Goal: Task Accomplishment & Management: Complete application form

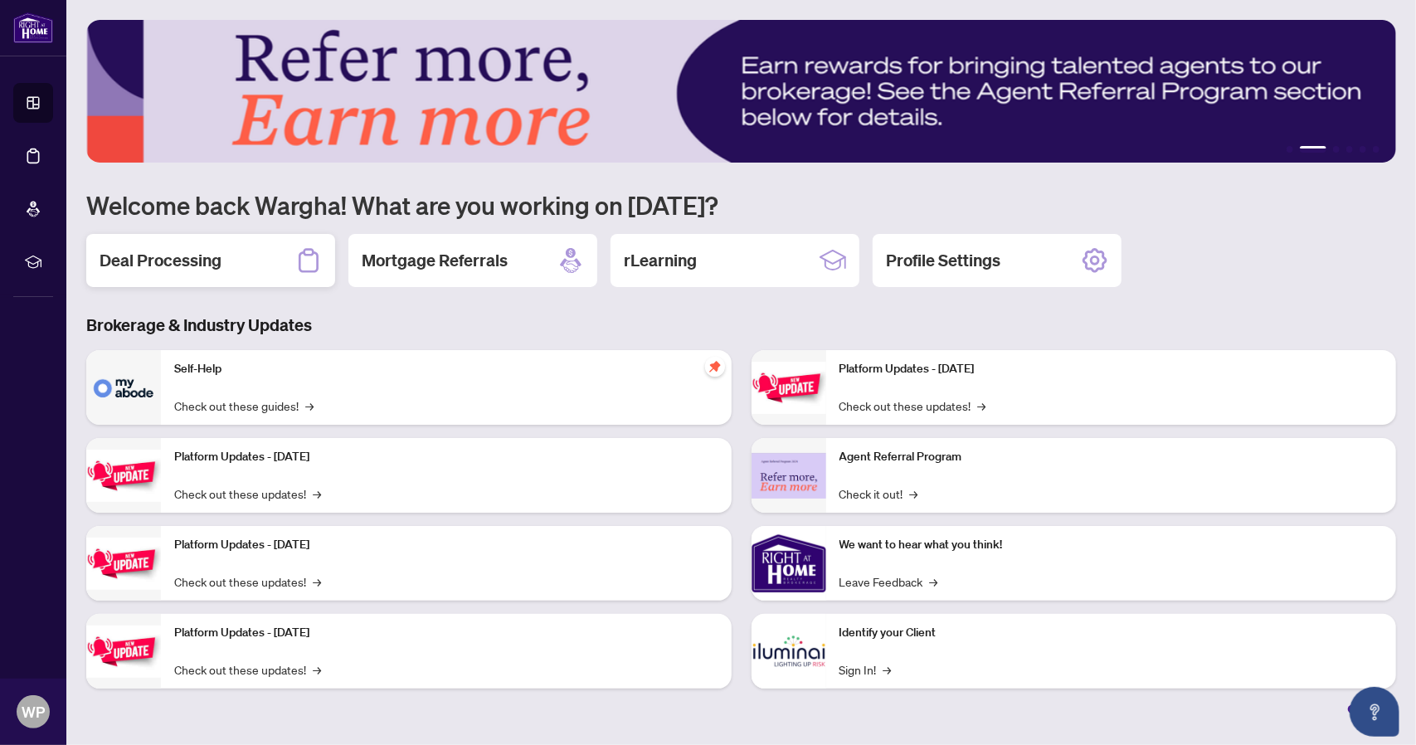
click at [158, 256] on h2 "Deal Processing" at bounding box center [161, 260] width 122 height 23
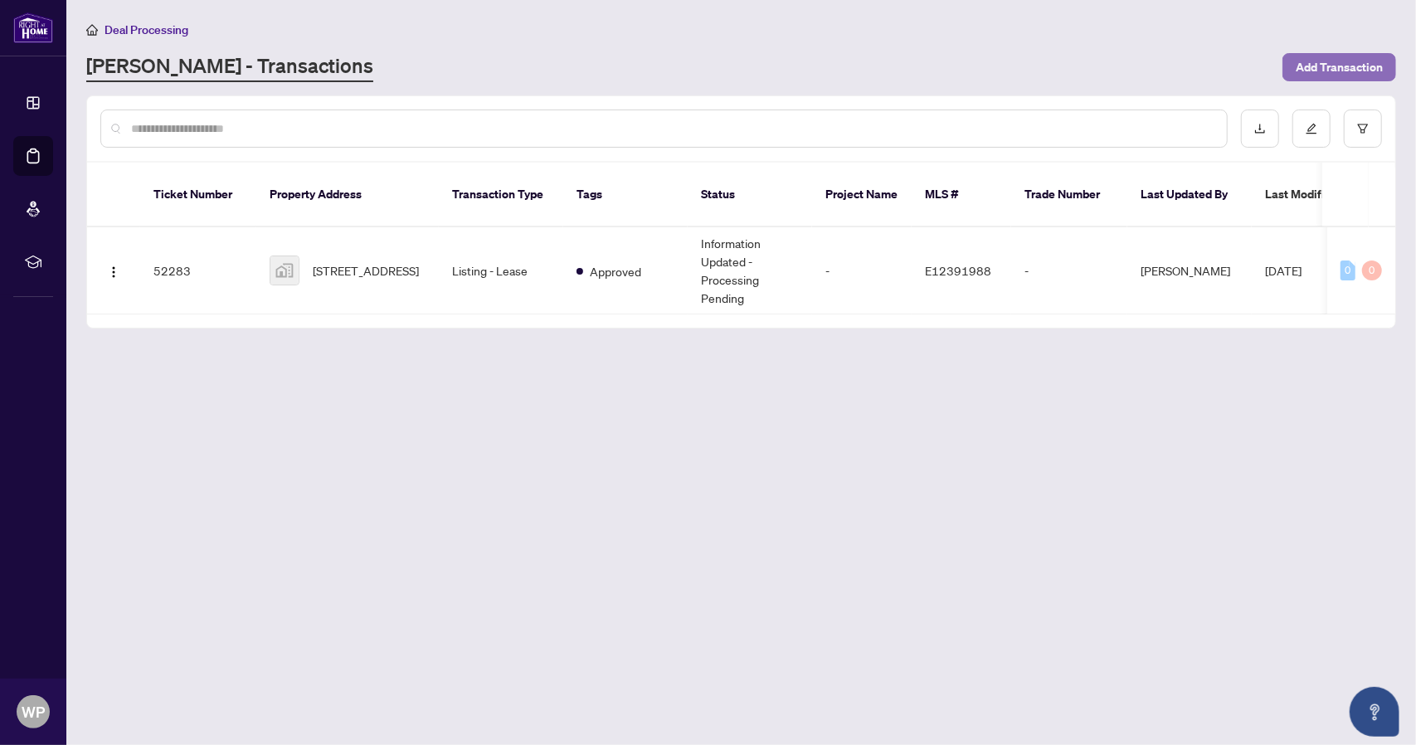
click at [1357, 66] on span "Add Transaction" at bounding box center [1339, 67] width 87 height 27
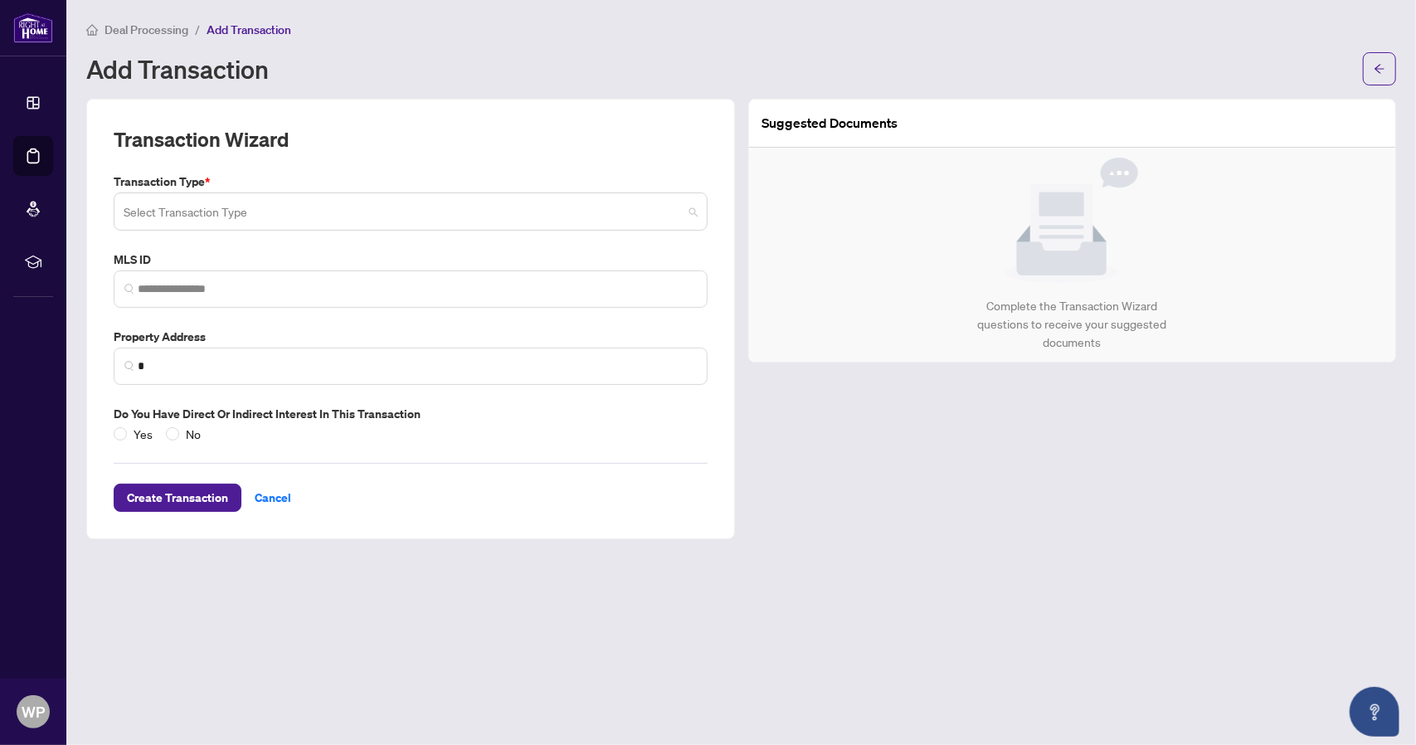
click at [259, 216] on input "search" at bounding box center [403, 214] width 559 height 37
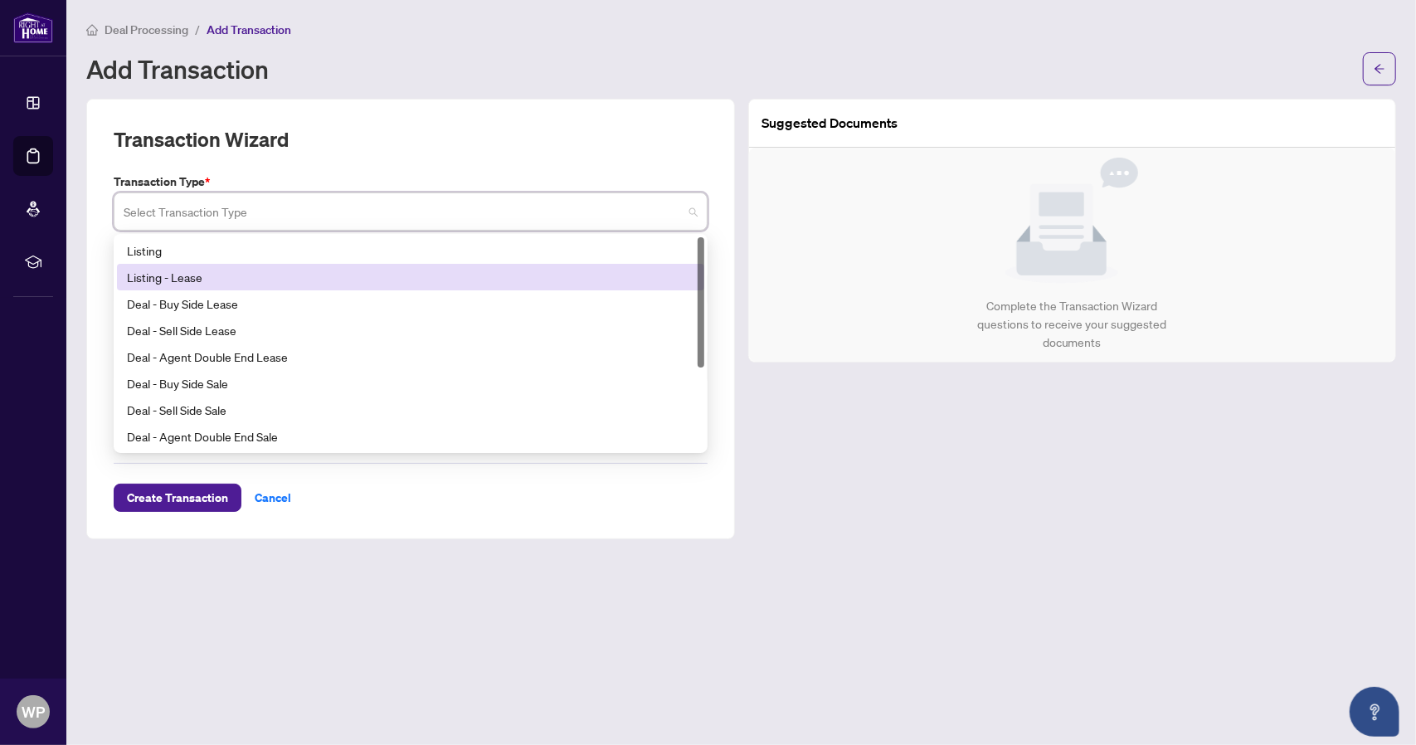
click at [152, 278] on div "Listing - Lease" at bounding box center [411, 277] width 568 height 18
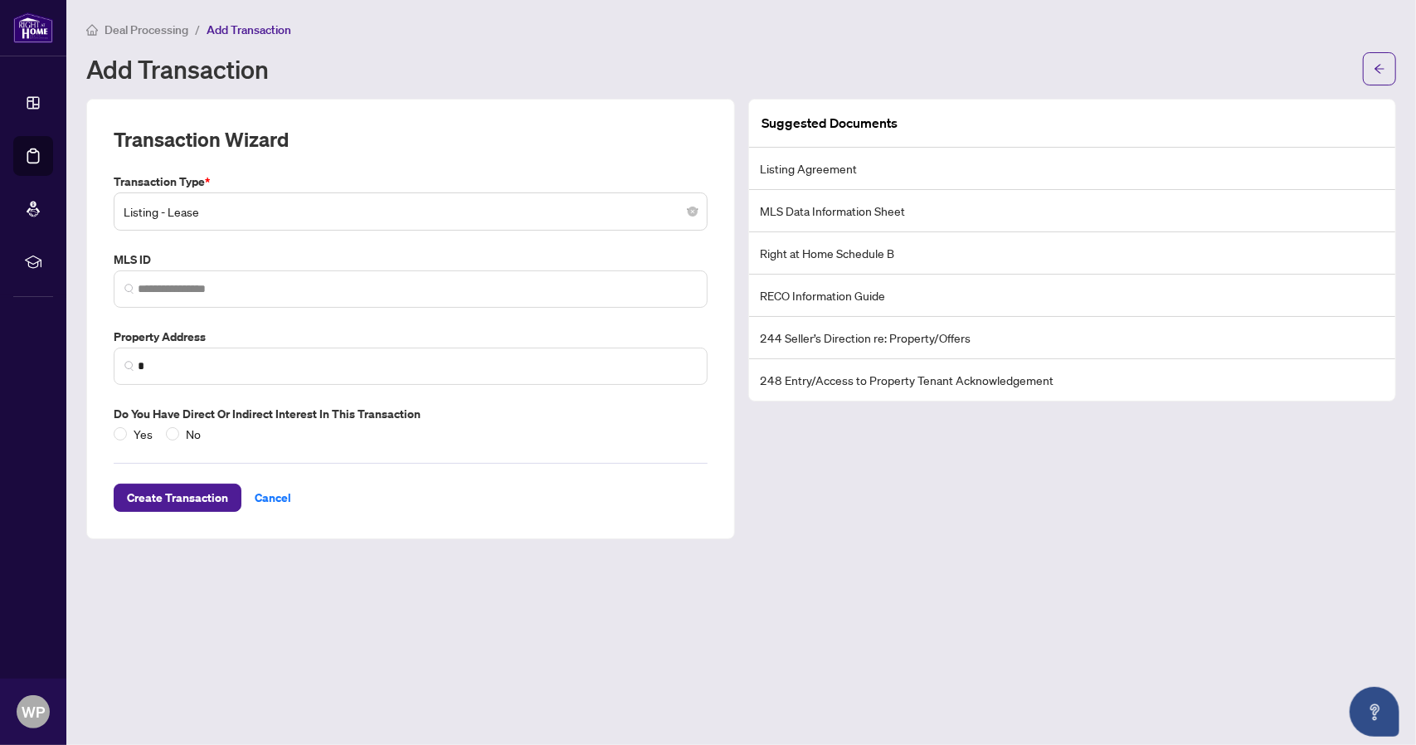
click at [765, 671] on main "Deal Processing / Add Transaction Add Transaction Transaction Wizard Transactio…" at bounding box center [741, 372] width 1350 height 745
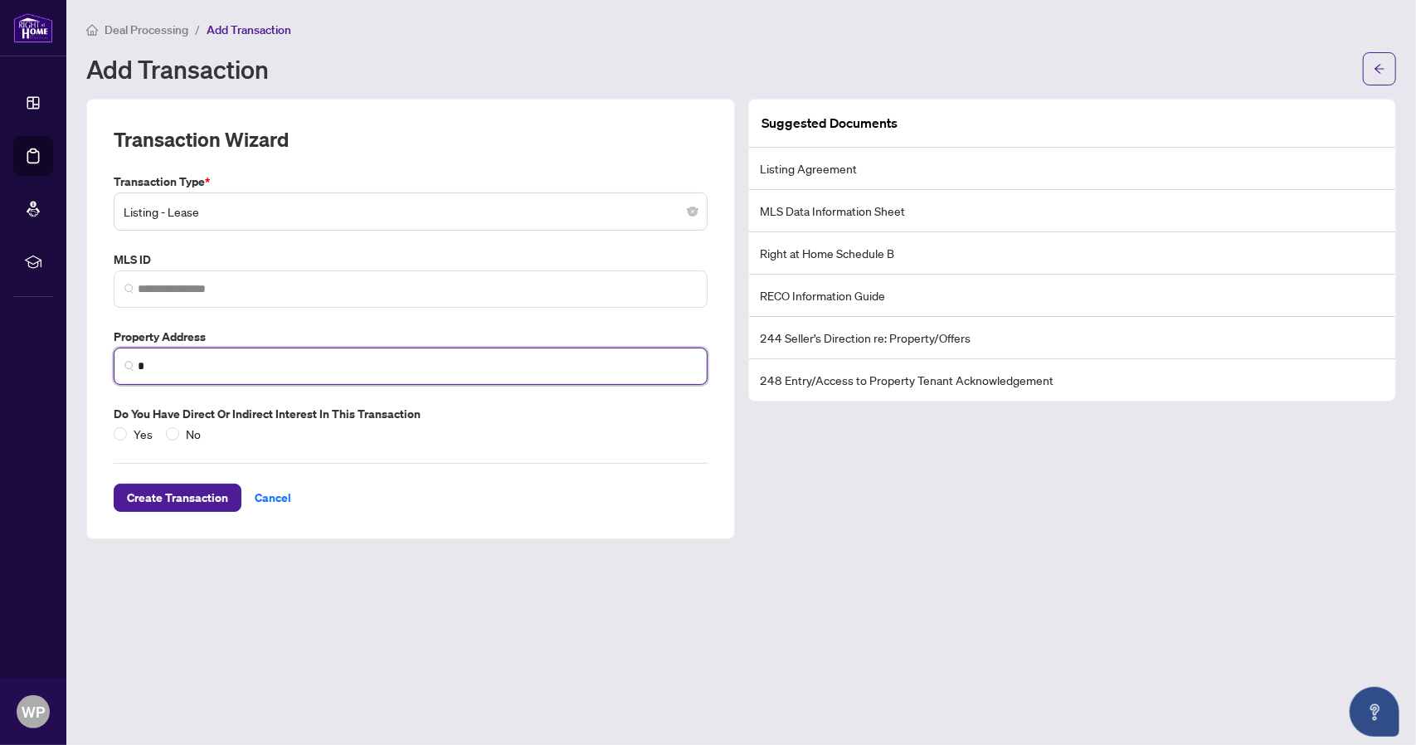
click at [159, 363] on input "*" at bounding box center [417, 366] width 559 height 17
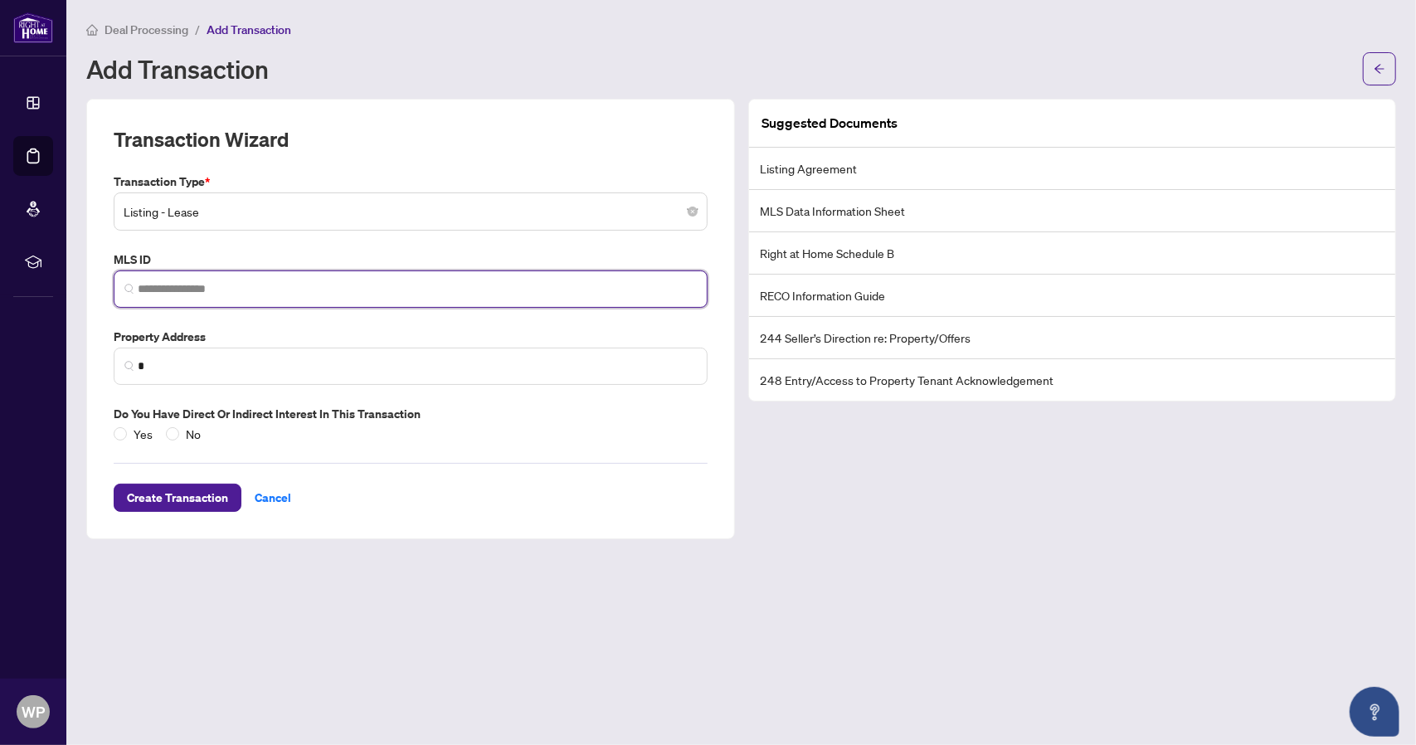
click at [188, 281] on input "search" at bounding box center [417, 288] width 559 height 17
paste input "*********"
type input "*********"
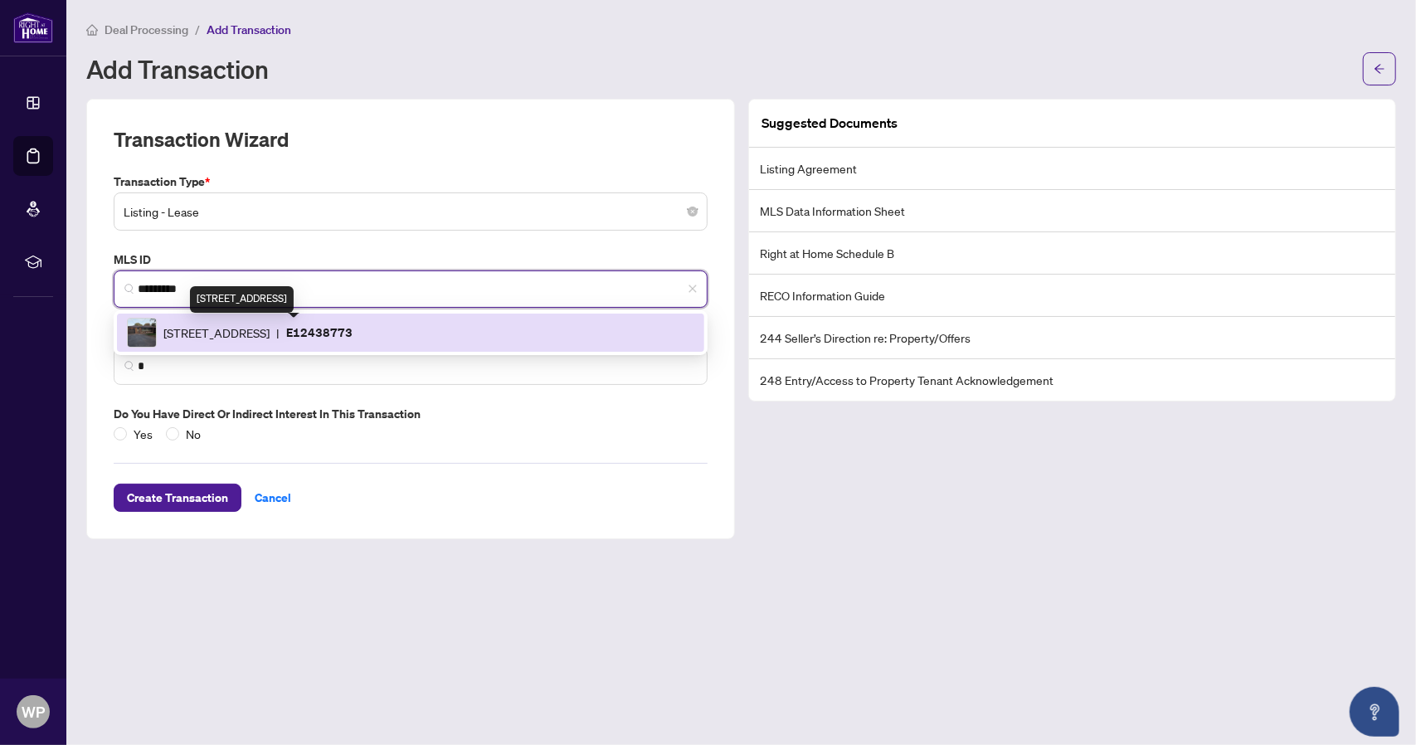
click at [270, 339] on span "[STREET_ADDRESS]" at bounding box center [216, 333] width 106 height 18
type input "**********"
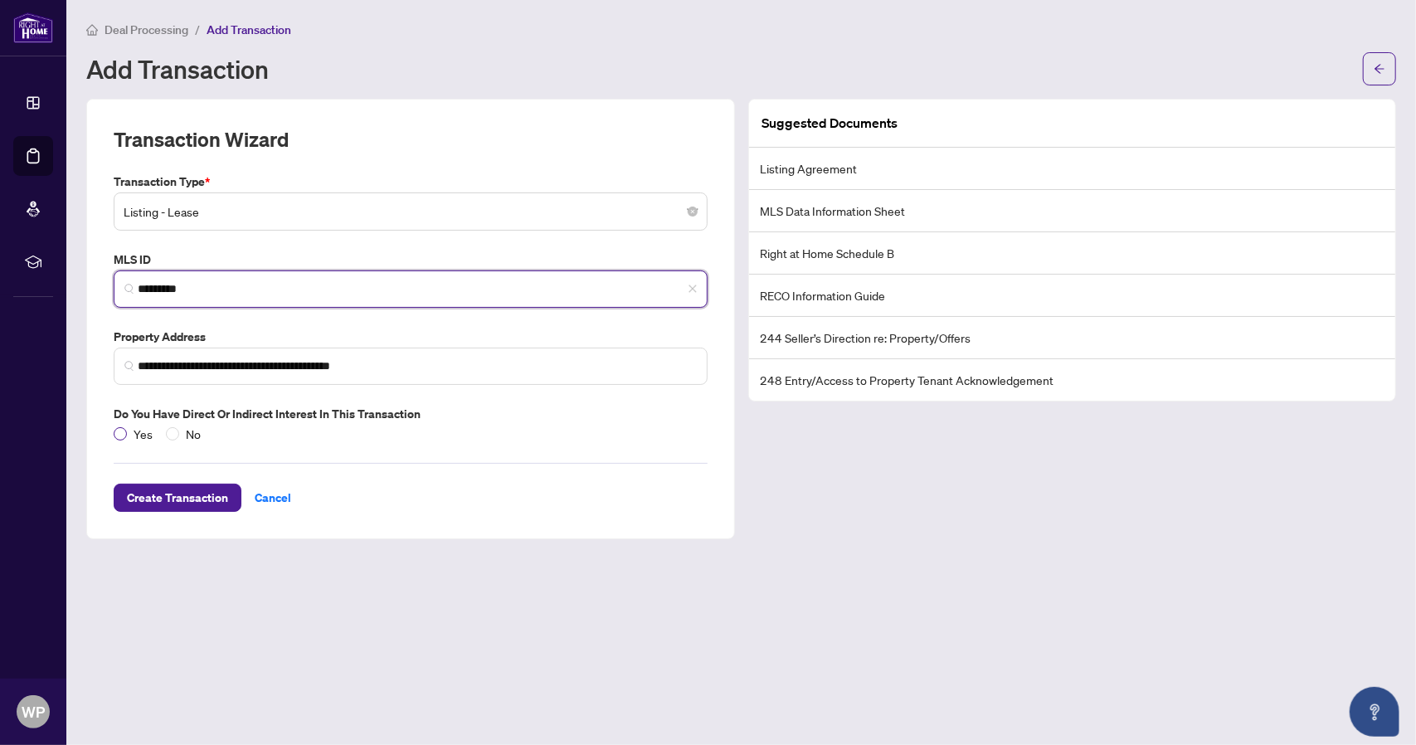
type input "*********"
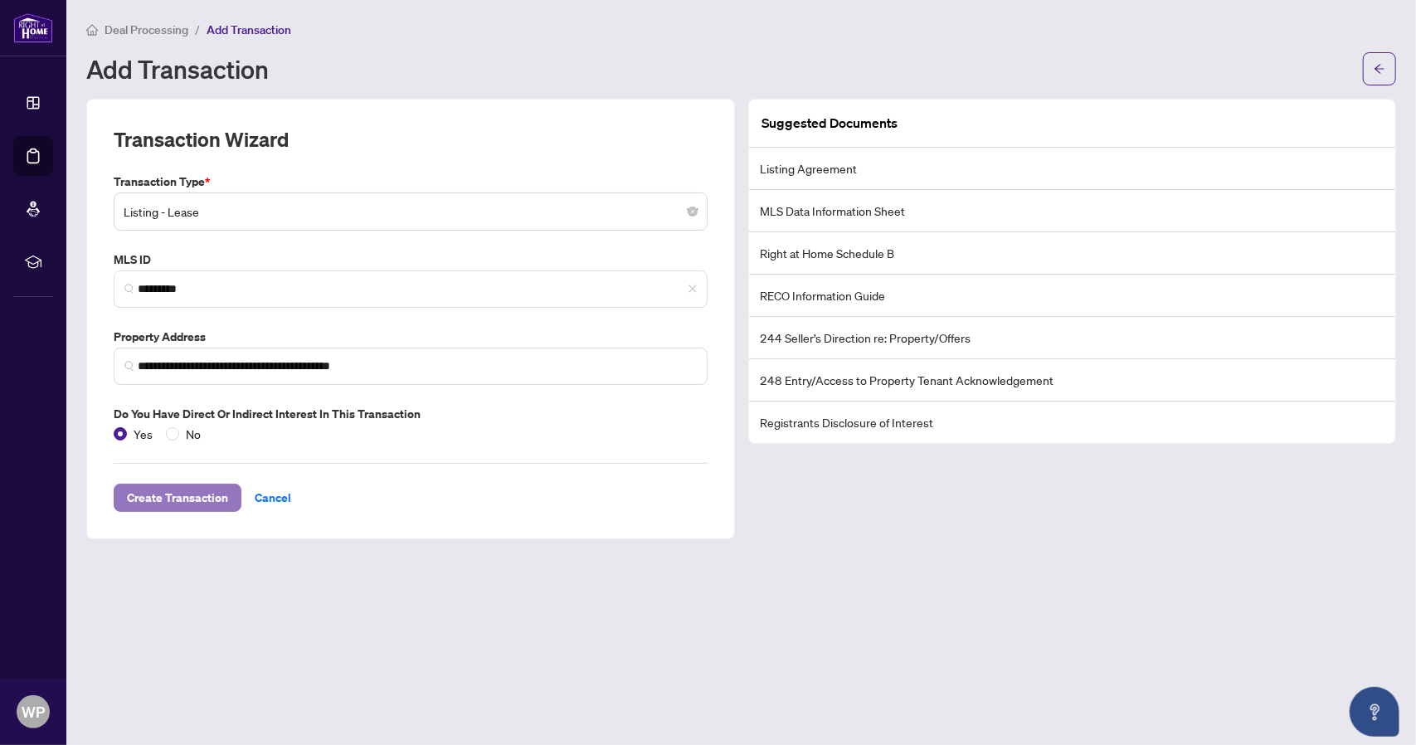
click at [155, 497] on span "Create Transaction" at bounding box center [177, 498] width 101 height 27
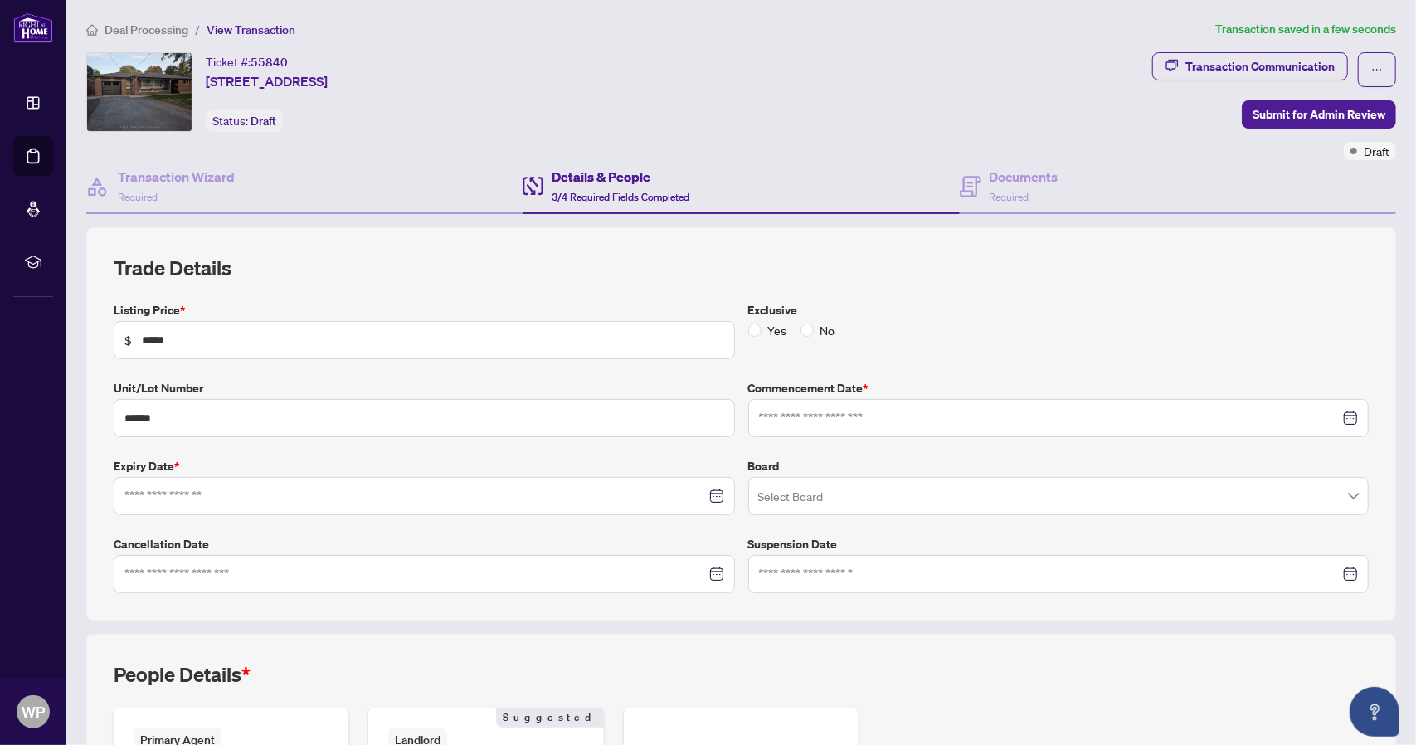
type input "**********"
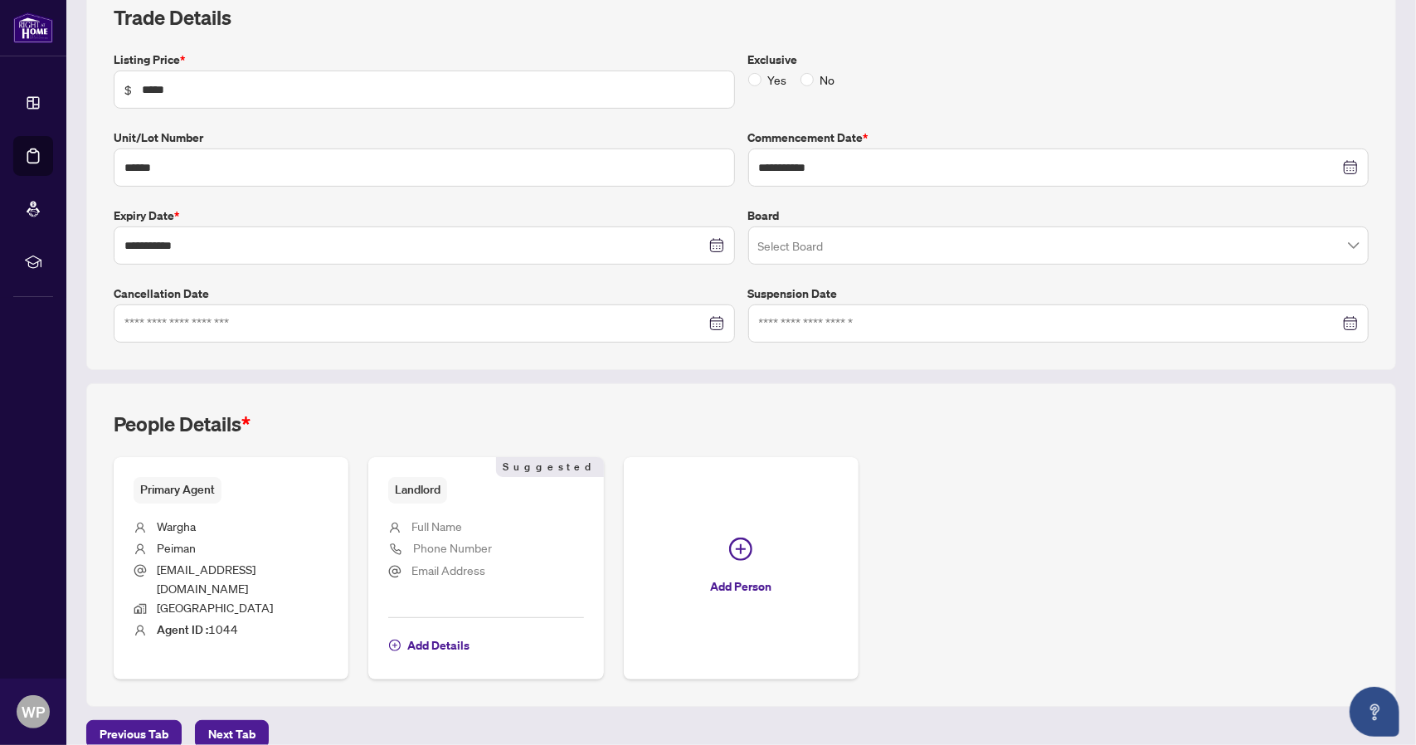
scroll to position [251, 0]
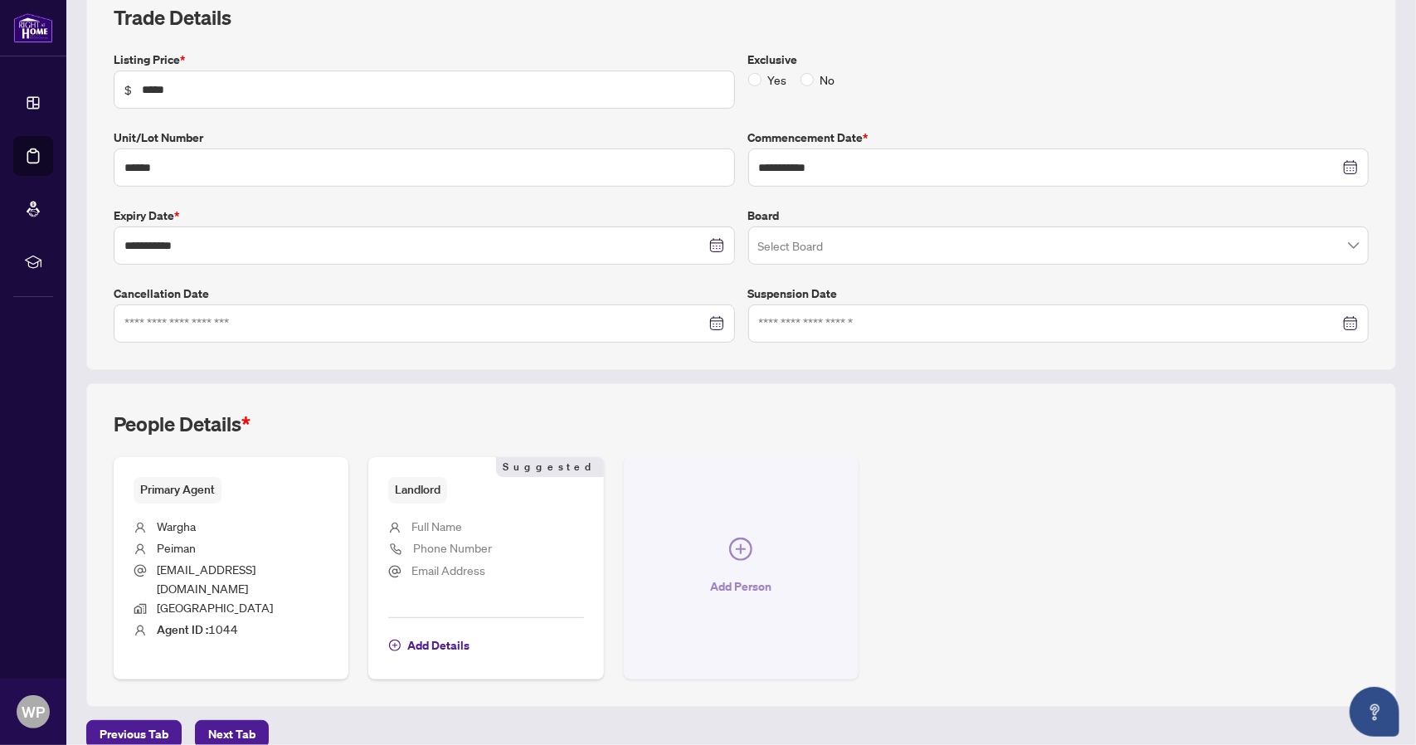
click at [741, 538] on icon "plus-circle" at bounding box center [740, 549] width 23 height 23
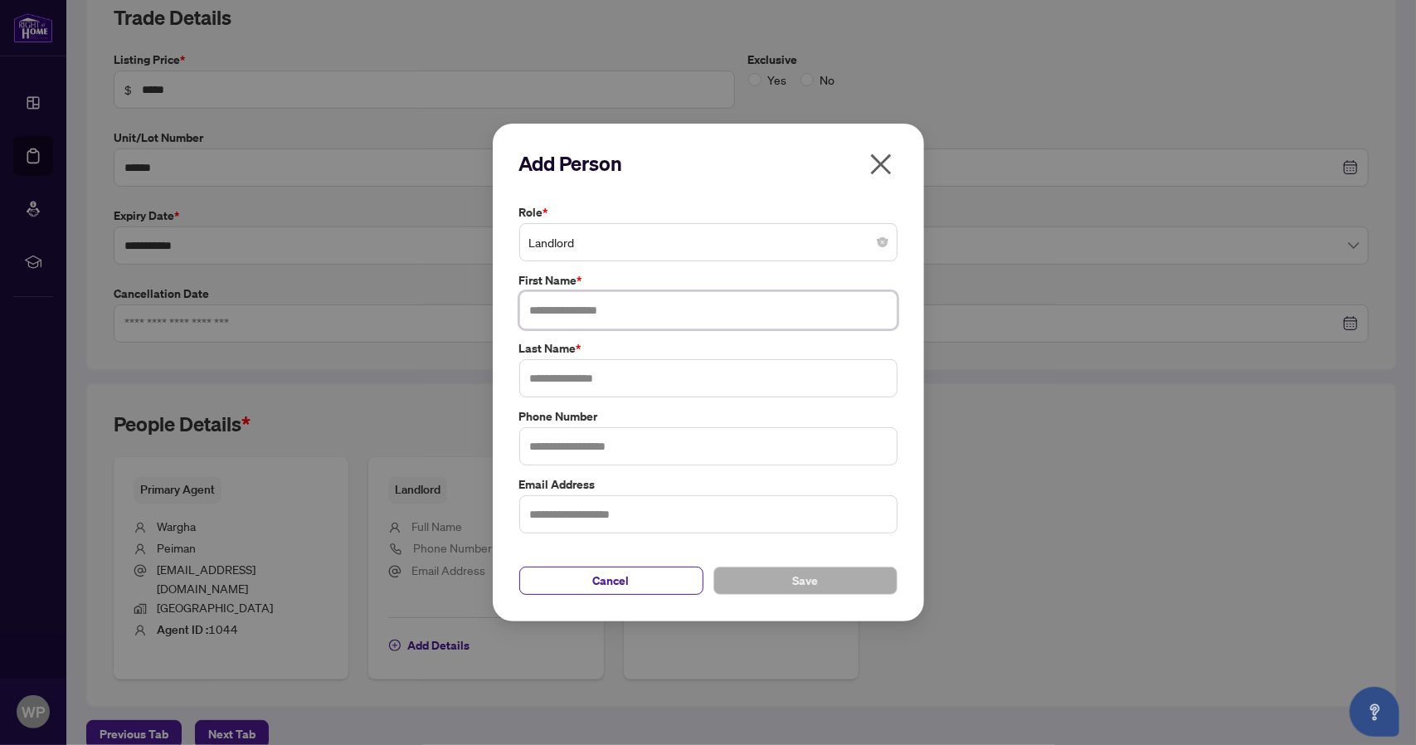
click at [612, 311] on input "text" at bounding box center [708, 310] width 378 height 38
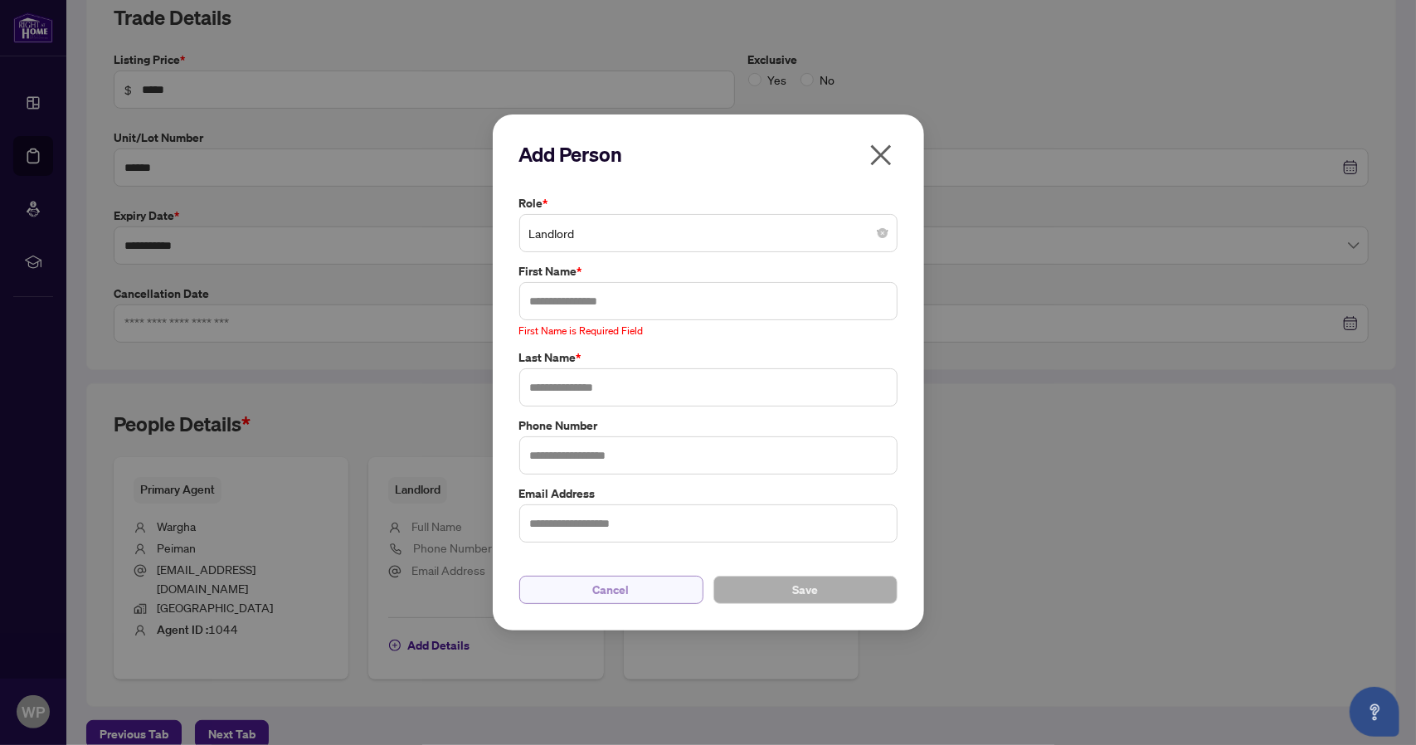
click at [636, 577] on button "Cancel" at bounding box center [611, 590] width 184 height 28
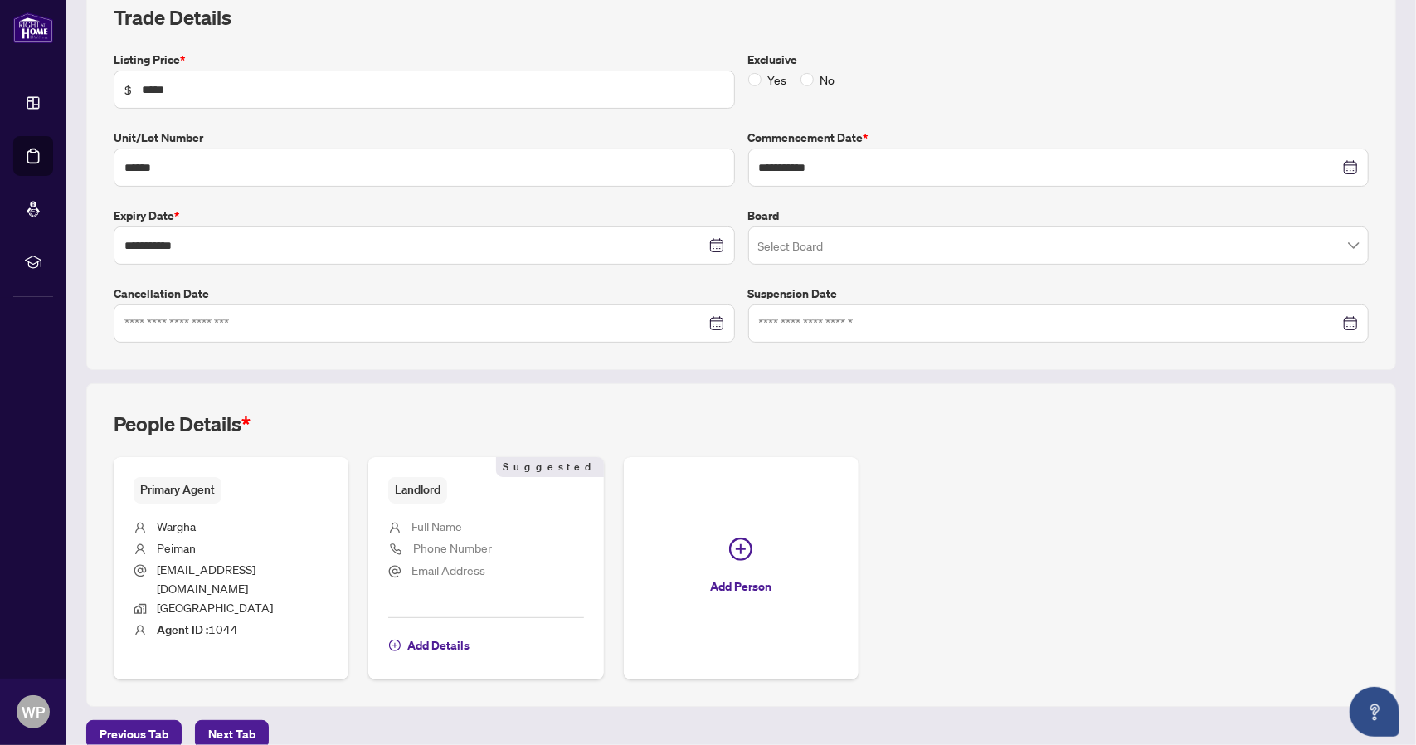
click at [449, 522] on span "Full Name" at bounding box center [437, 526] width 51 height 15
click at [1016, 260] on input "search" at bounding box center [1051, 248] width 587 height 37
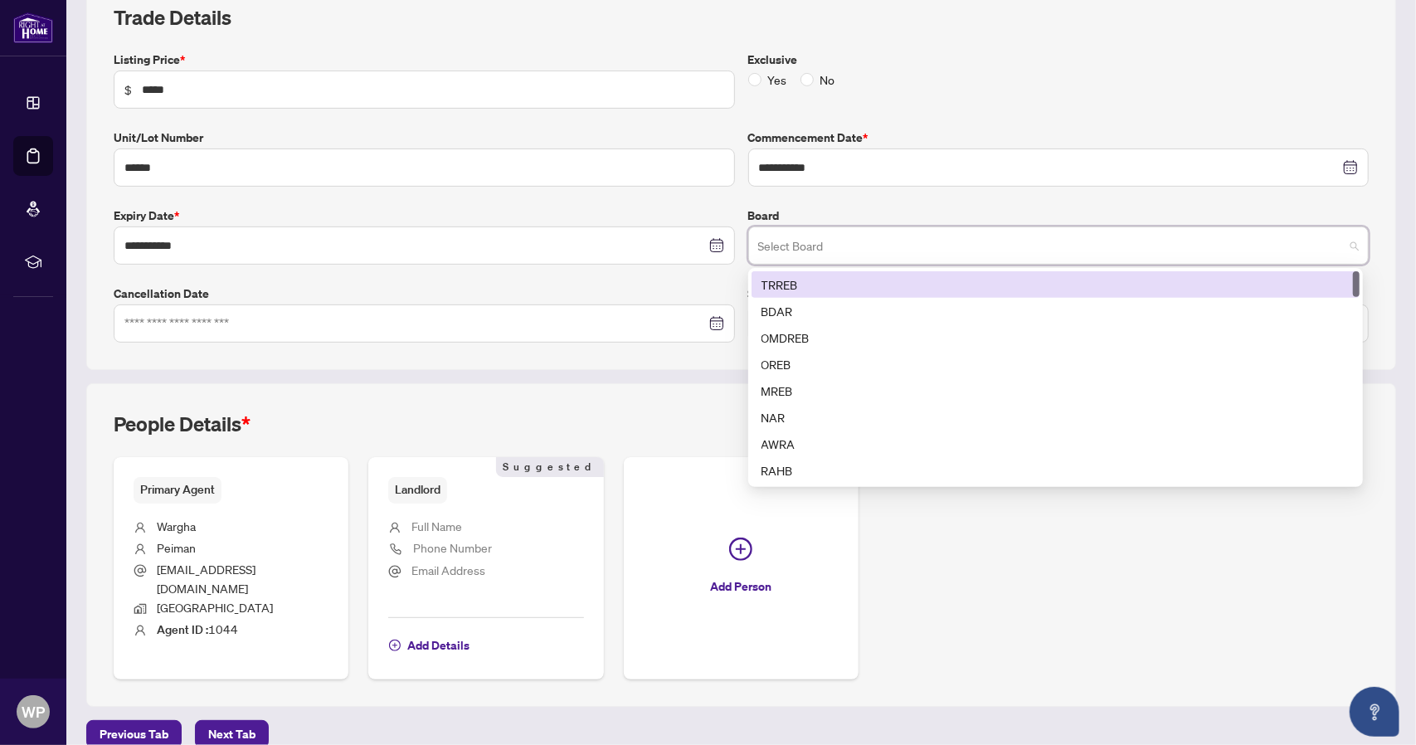
click at [868, 276] on div "TRREB" at bounding box center [1056, 284] width 588 height 18
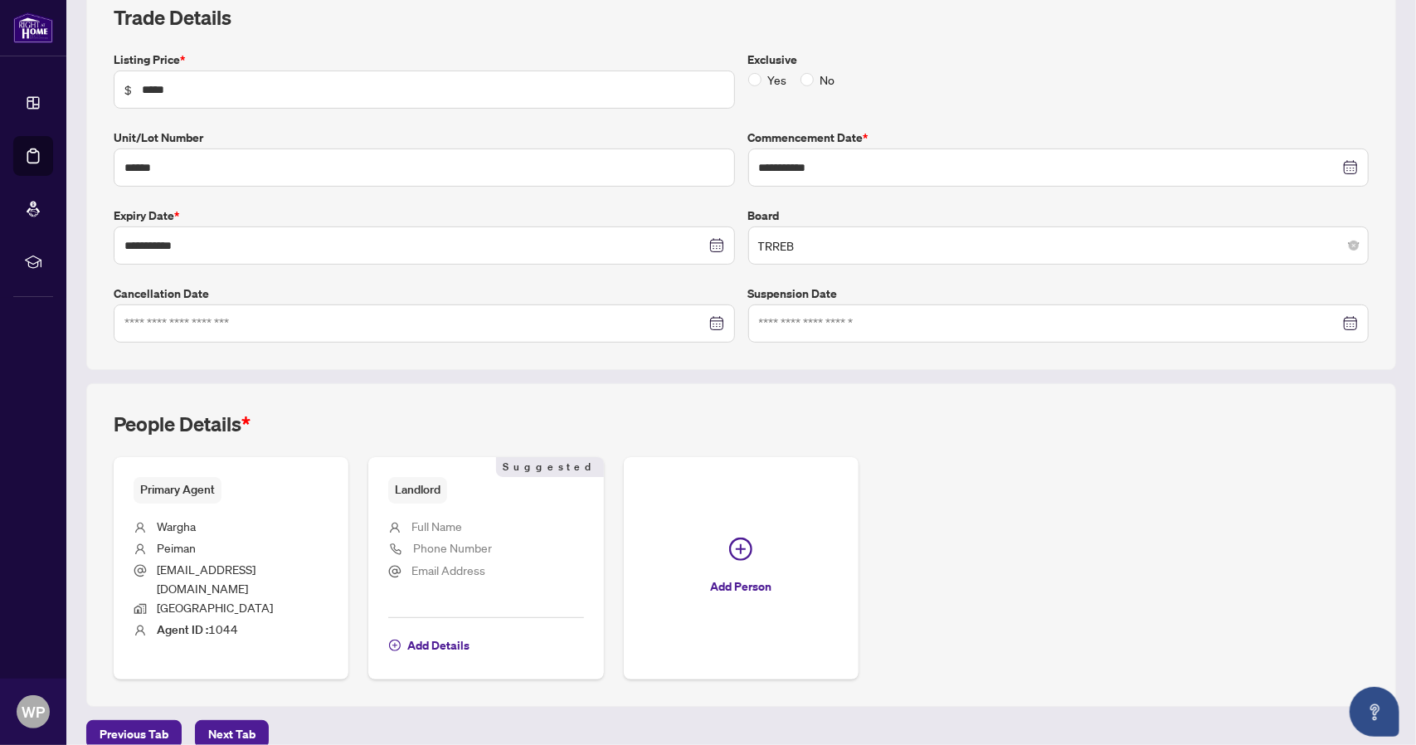
click at [928, 389] on div "People Details * Primary Agent [PERSON_NAME] [EMAIL_ADDRESS][DOMAIN_NAME] Durha…" at bounding box center [741, 545] width 1310 height 324
click at [216, 721] on span "Next Tab" at bounding box center [231, 734] width 47 height 27
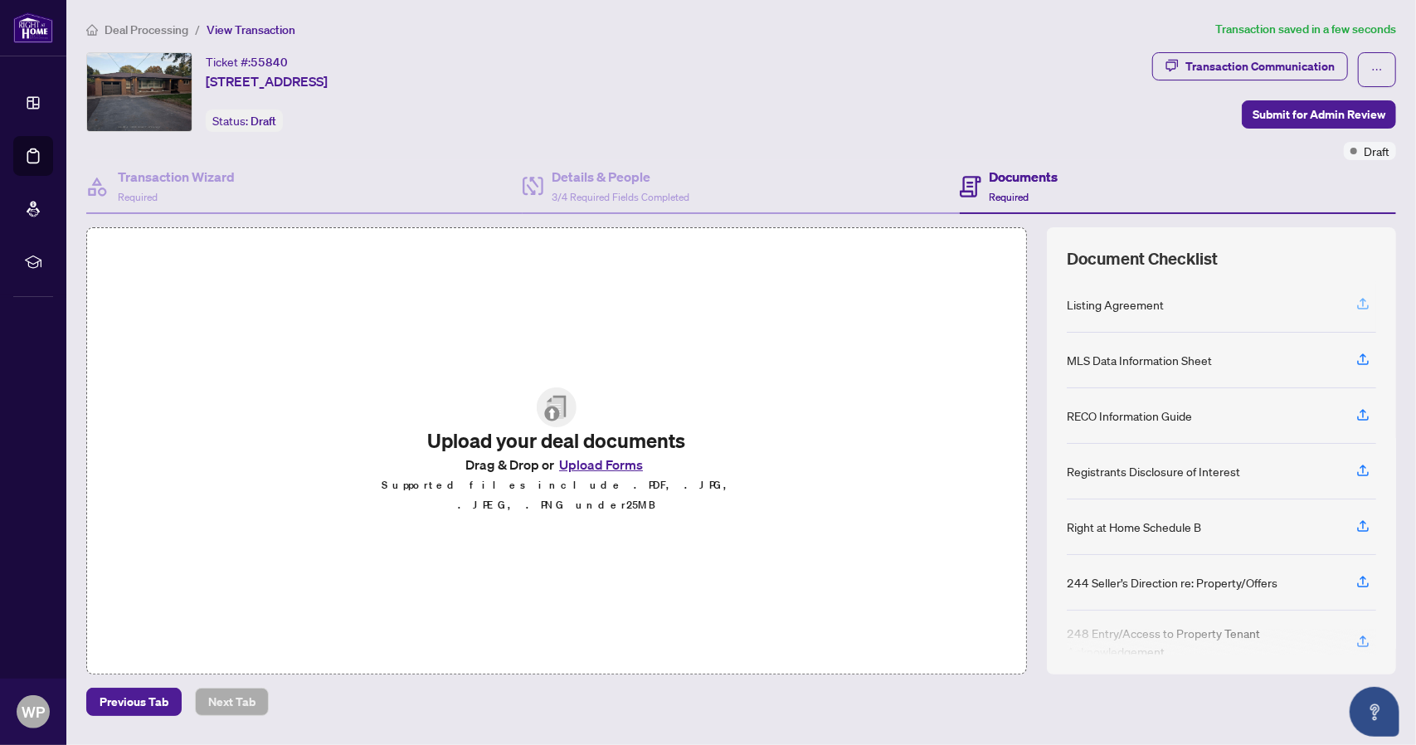
click at [1362, 302] on icon "button" at bounding box center [1363, 303] width 15 height 15
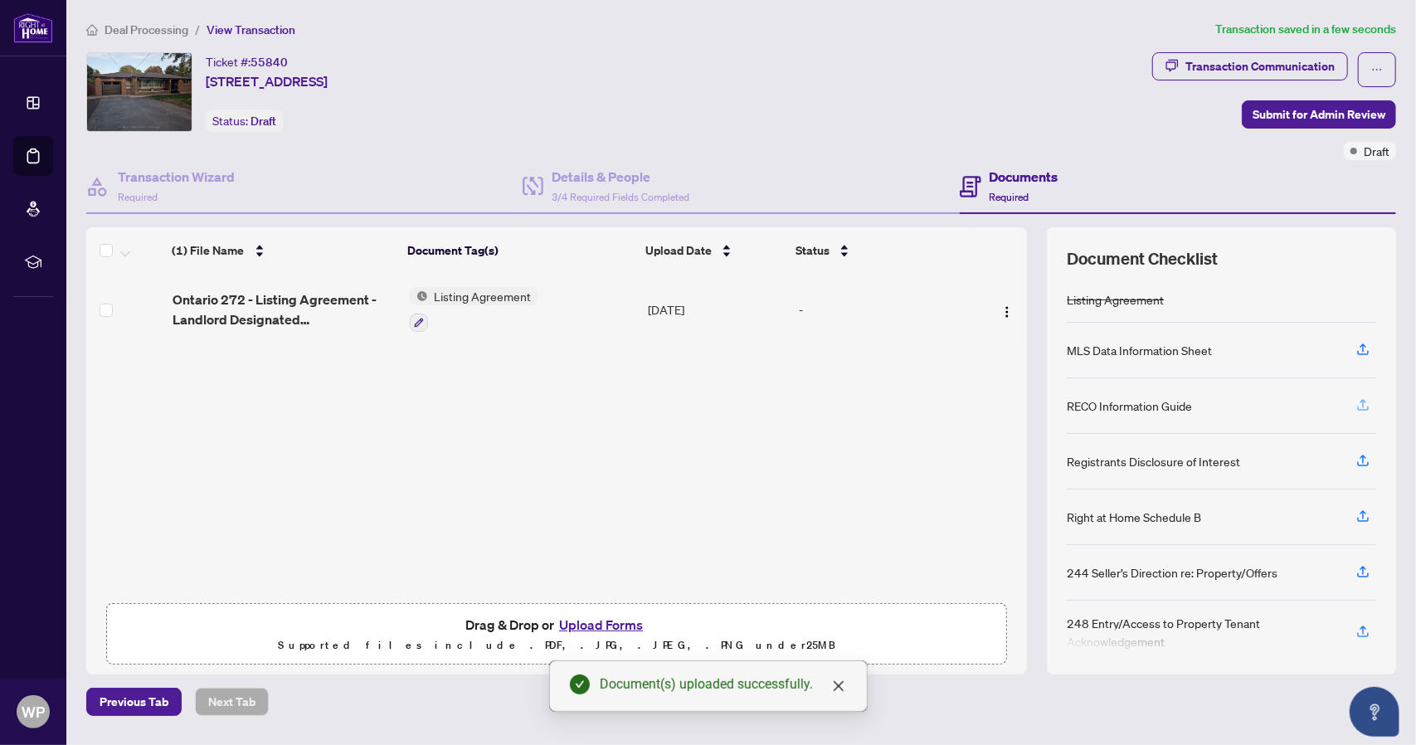
click at [1355, 400] on button "button" at bounding box center [1363, 406] width 27 height 28
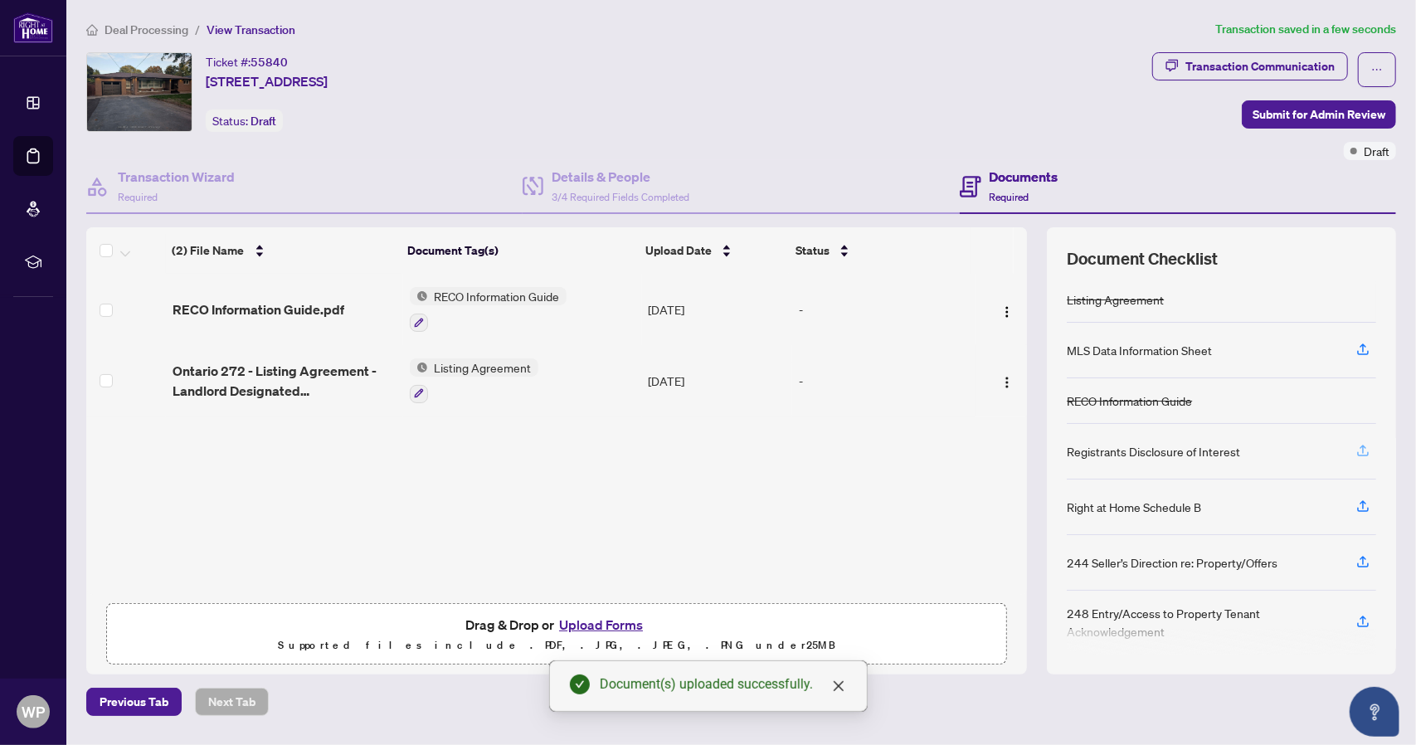
click at [1365, 445] on icon "button" at bounding box center [1363, 449] width 7 height 8
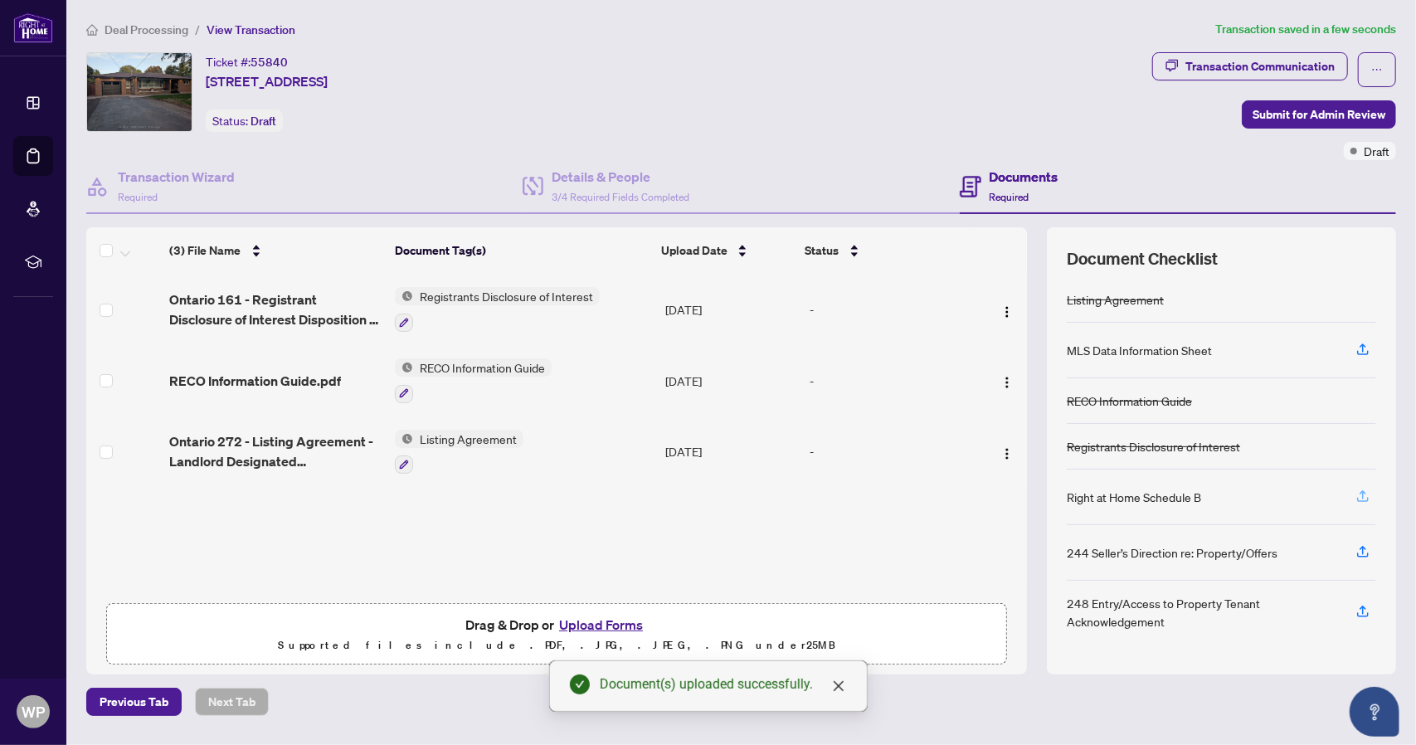
click at [1360, 492] on icon "button" at bounding box center [1363, 496] width 15 height 15
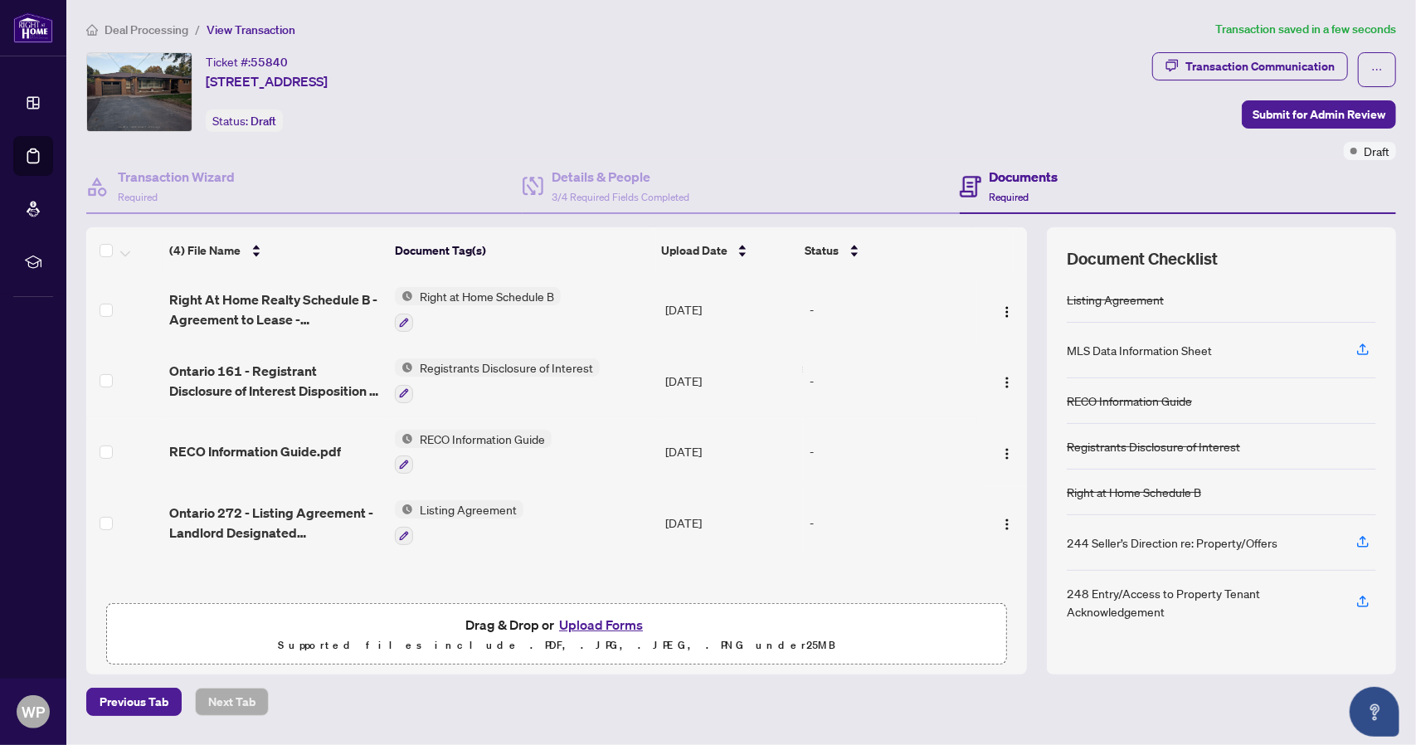
click at [597, 620] on button "Upload Forms" at bounding box center [601, 625] width 94 height 22
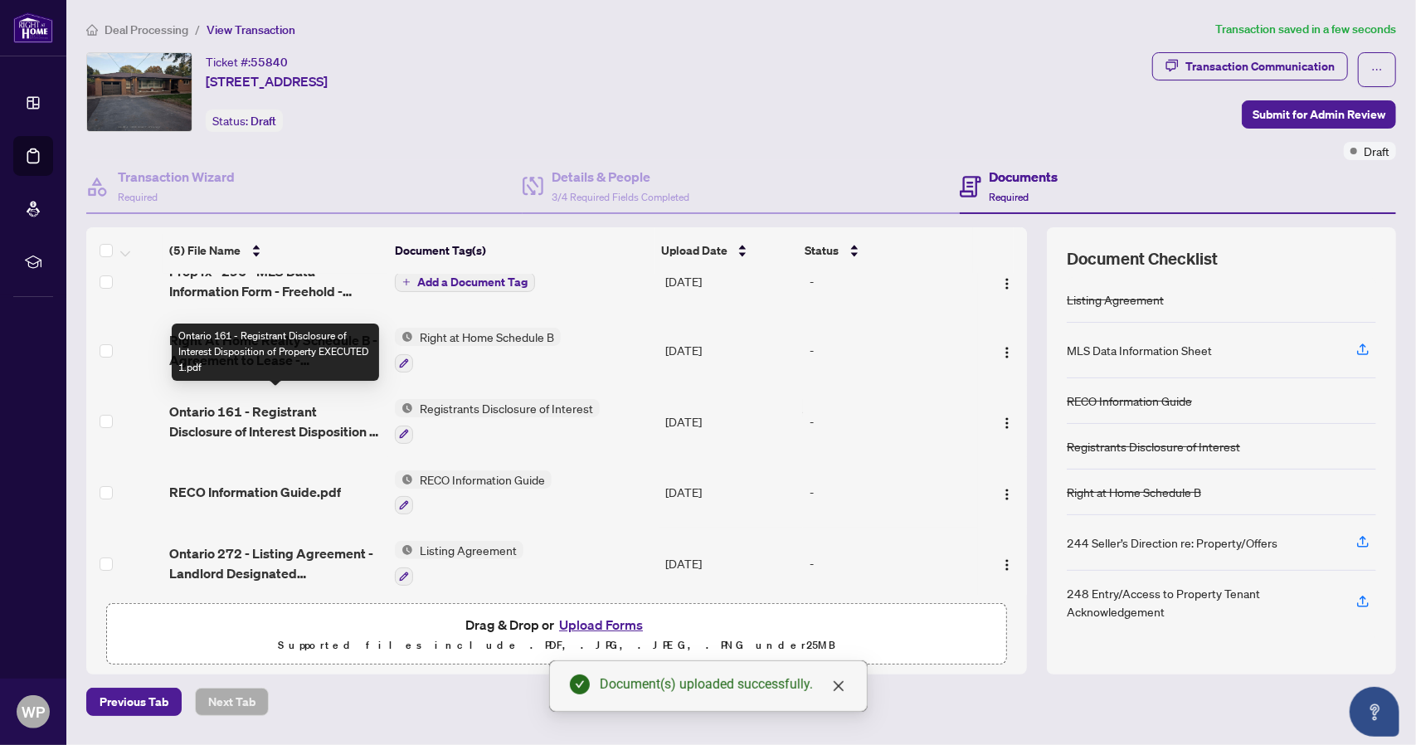
scroll to position [33, 0]
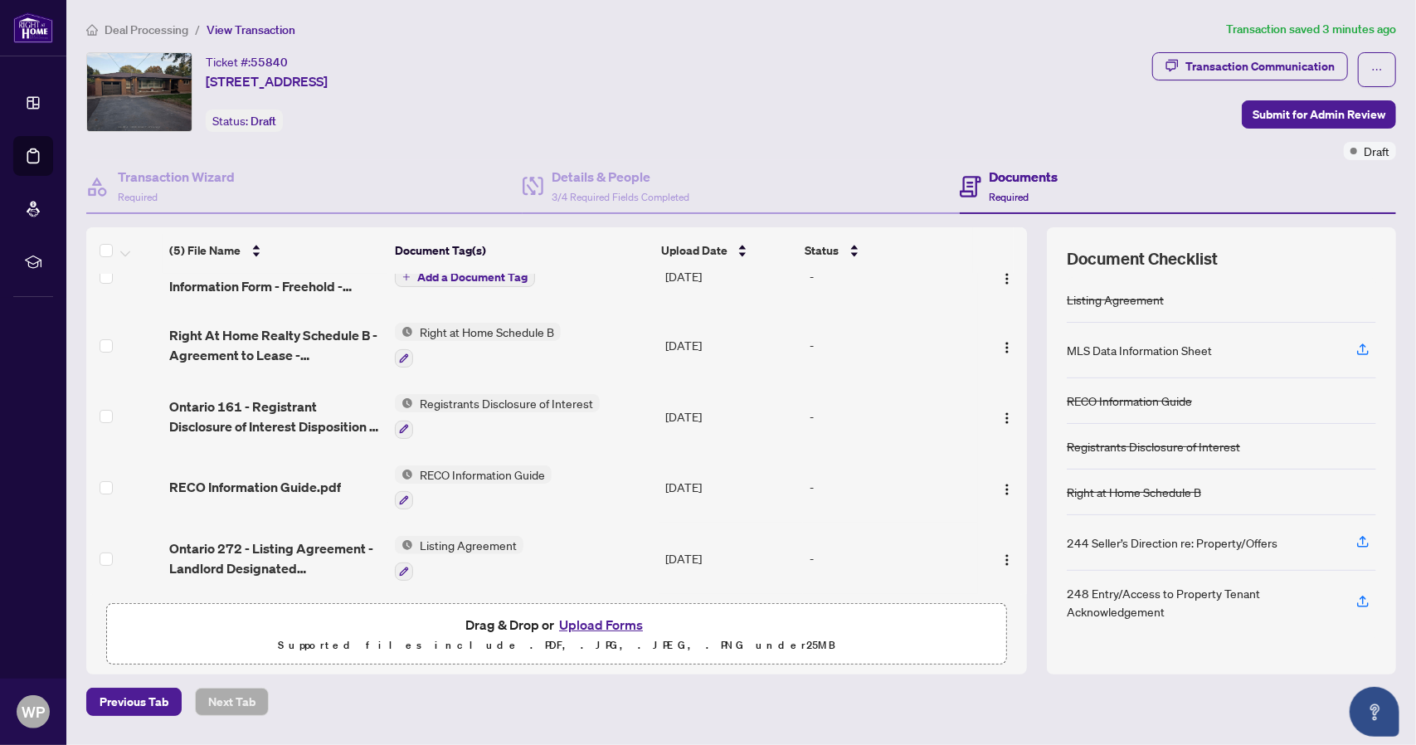
click at [612, 616] on button "Upload Forms" at bounding box center [601, 625] width 94 height 22
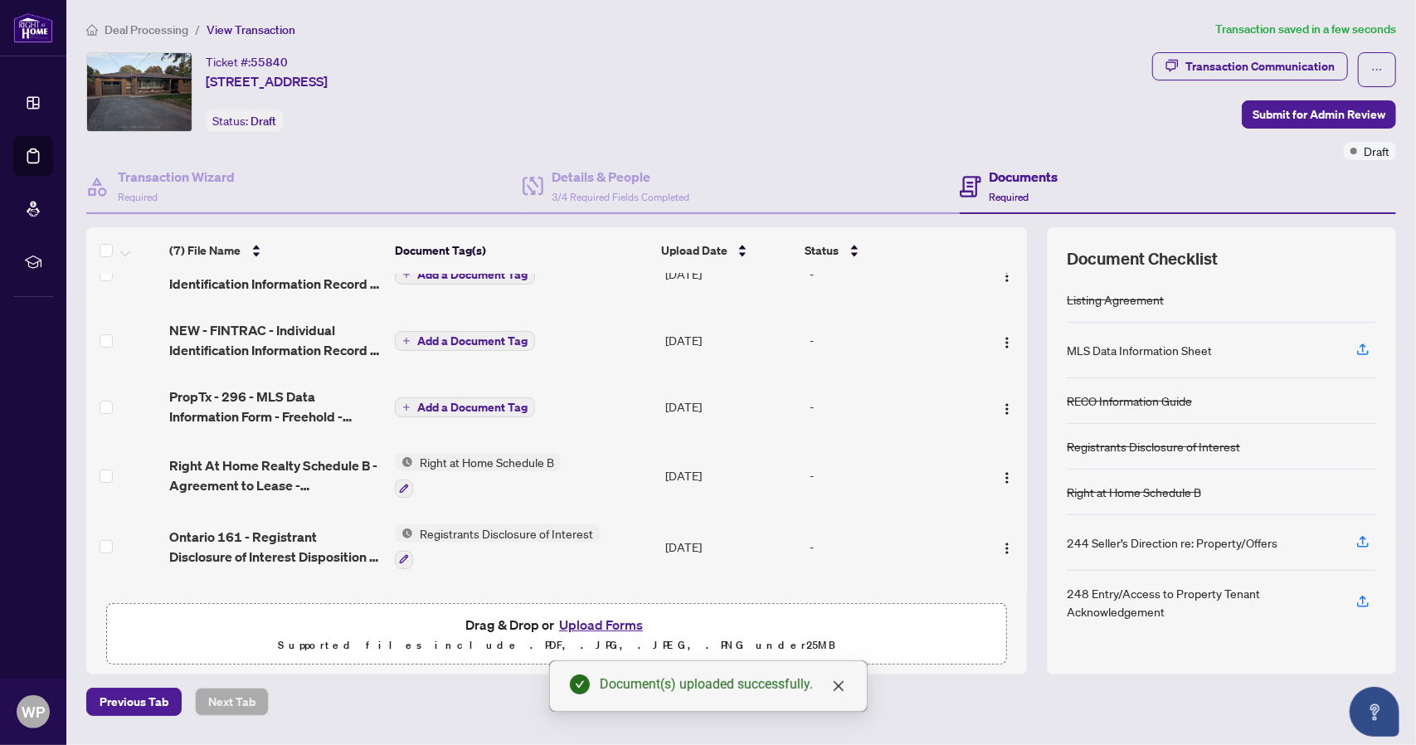
click at [494, 404] on span "Add a Document Tag" at bounding box center [472, 408] width 110 height 12
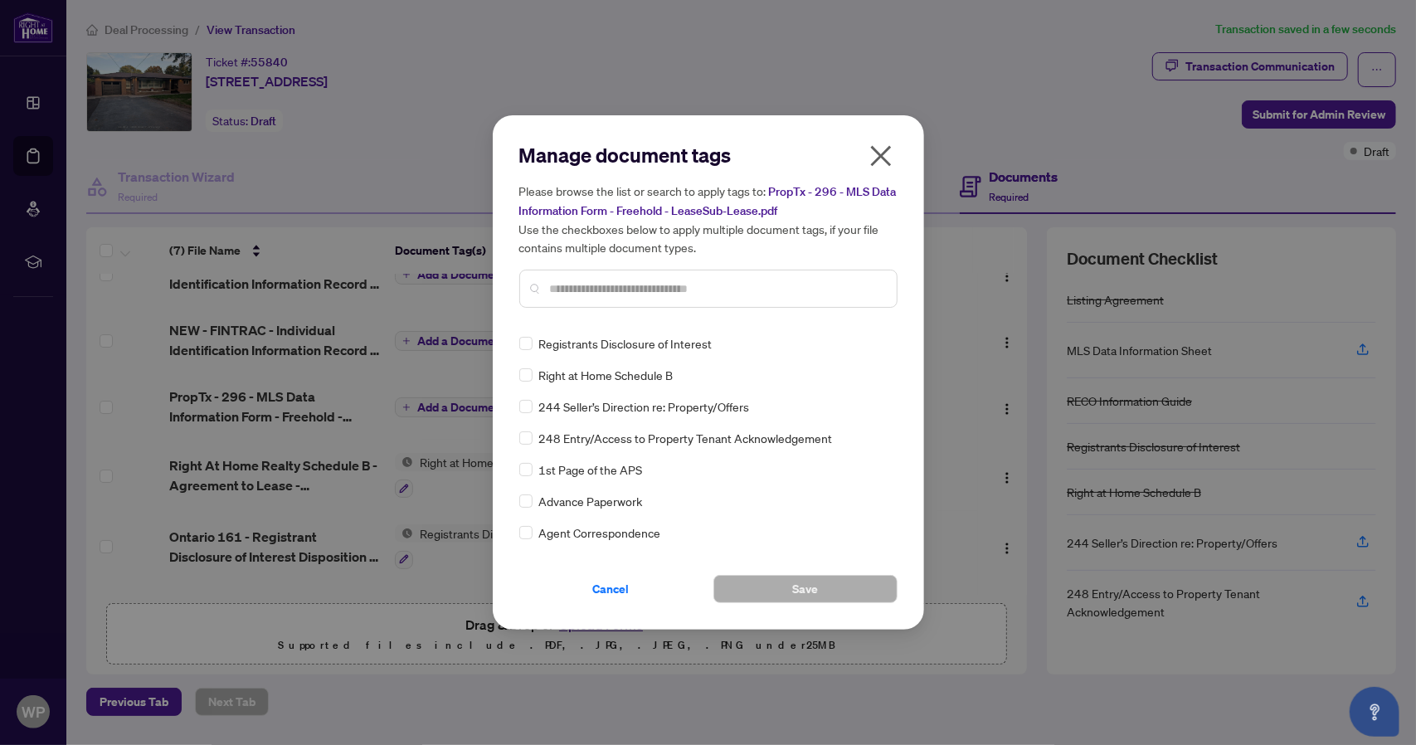
scroll to position [0, 0]
click at [621, 590] on span "Cancel" at bounding box center [611, 589] width 37 height 27
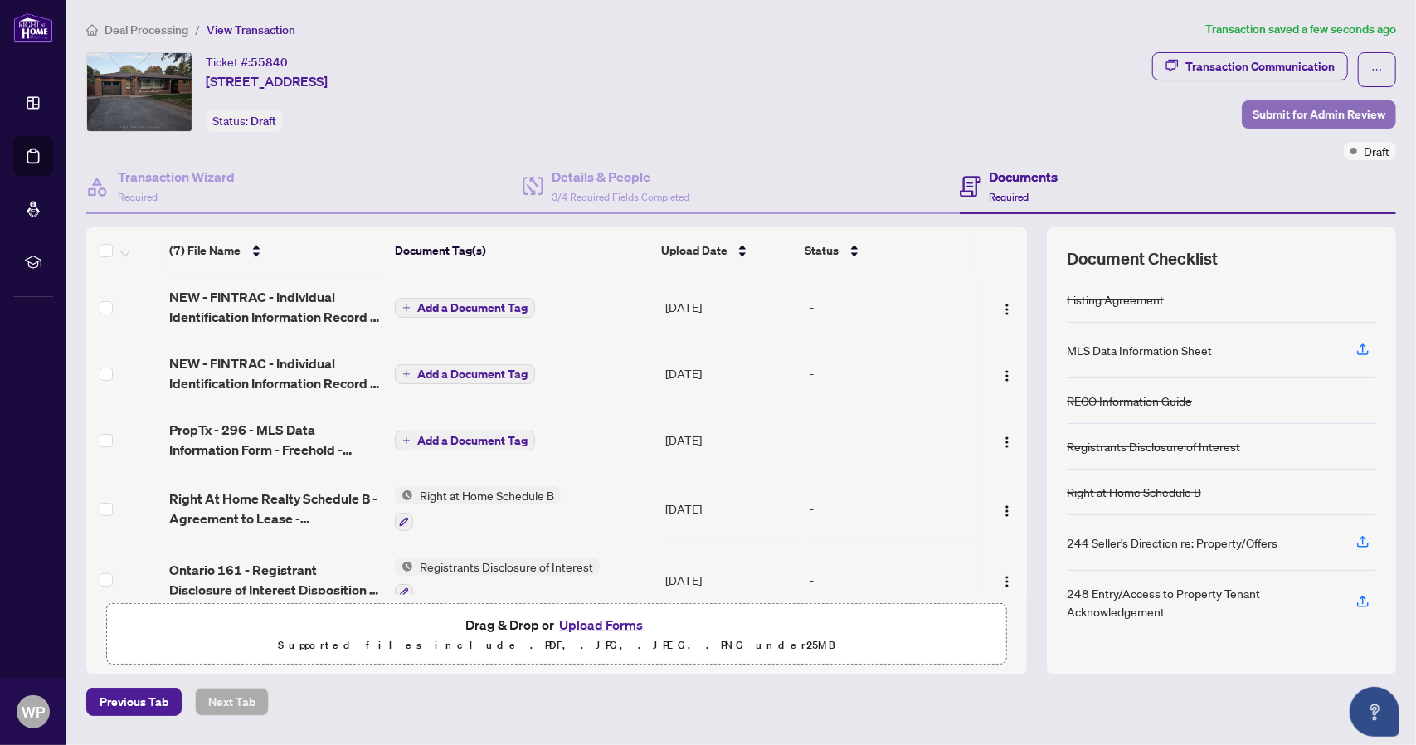
click at [1343, 112] on span "Submit for Admin Review" at bounding box center [1319, 114] width 133 height 27
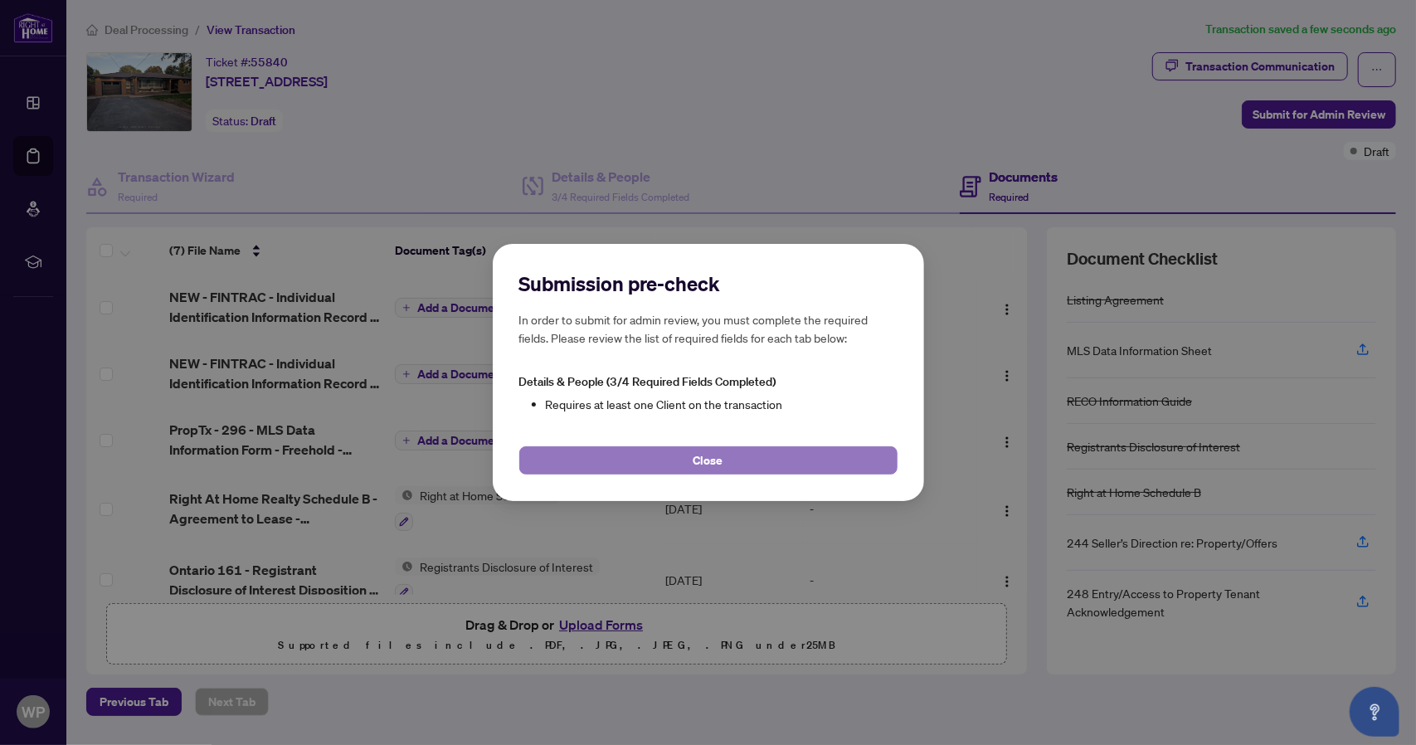
click at [660, 454] on button "Close" at bounding box center [708, 460] width 378 height 28
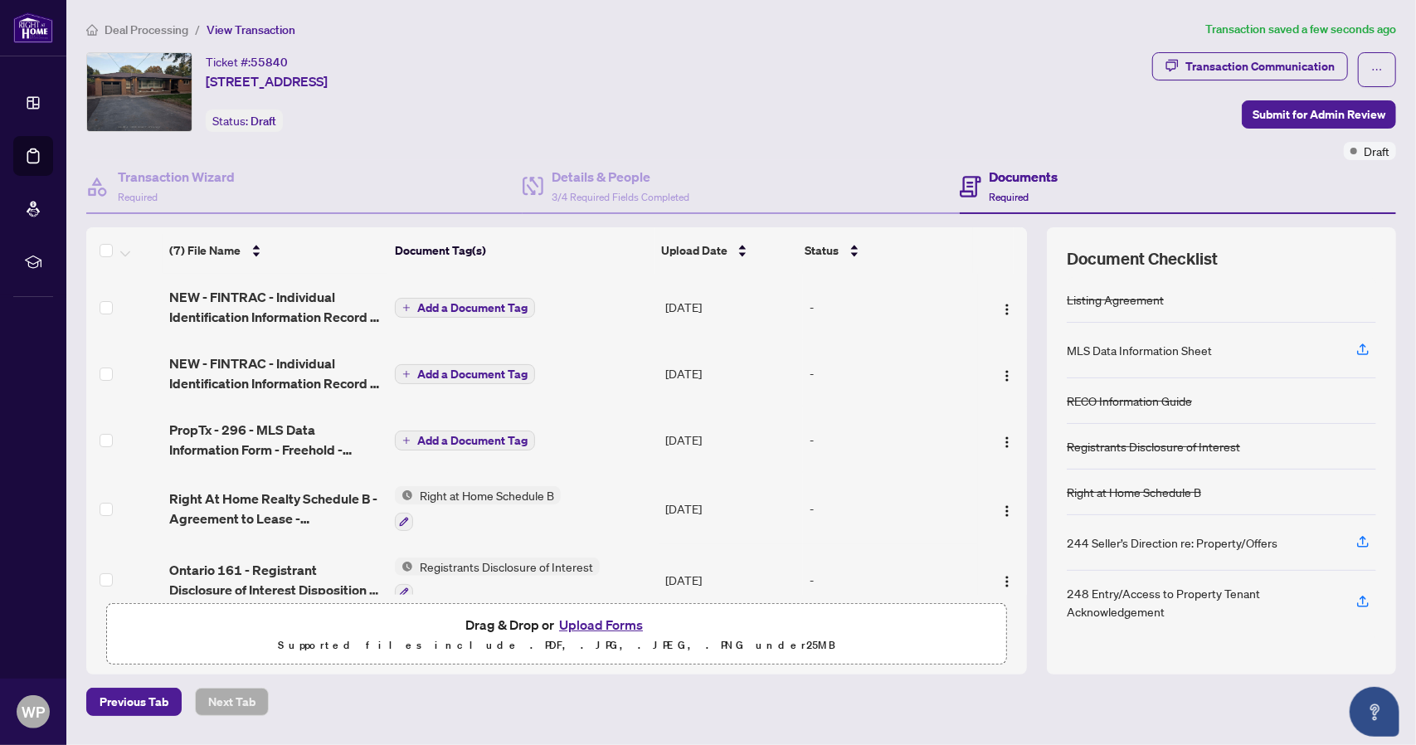
click at [443, 306] on span "Add a Document Tag" at bounding box center [472, 308] width 110 height 12
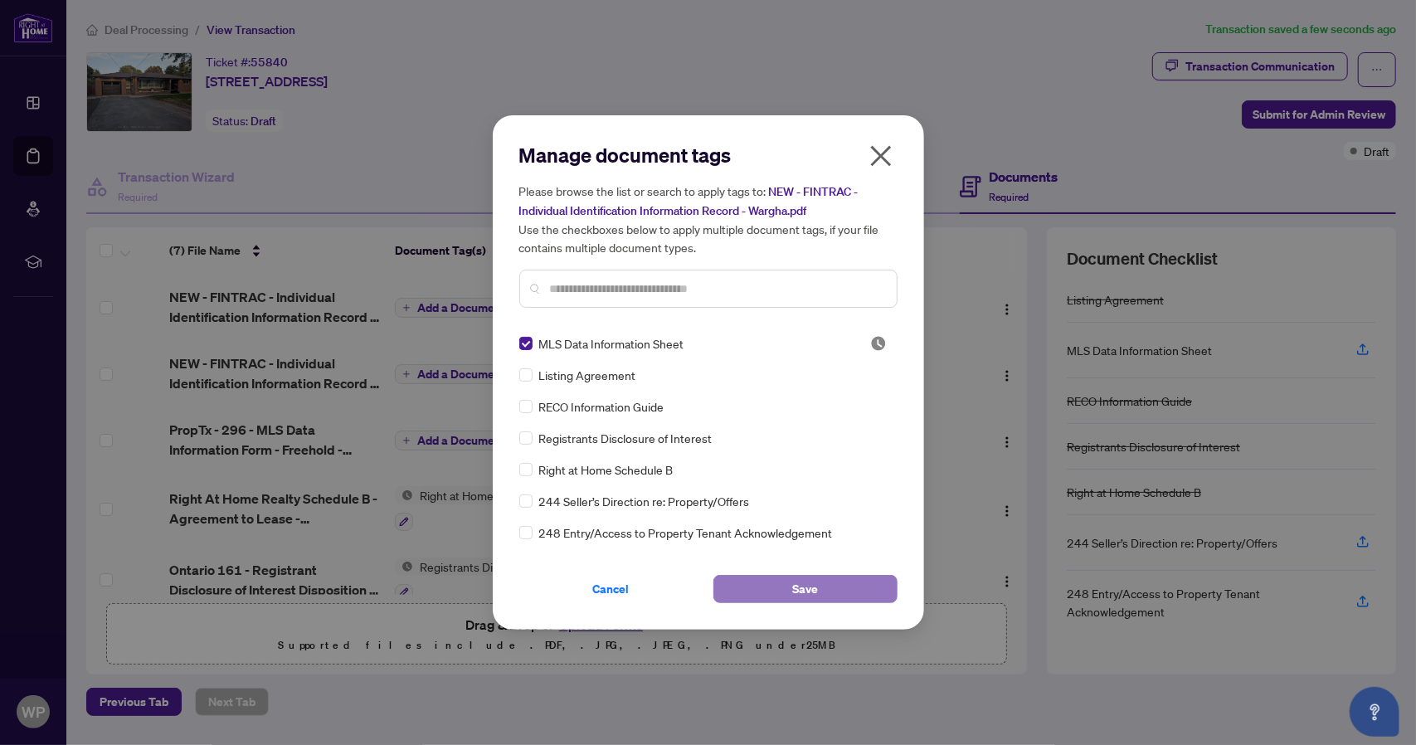
click at [772, 582] on button "Save" at bounding box center [806, 589] width 184 height 28
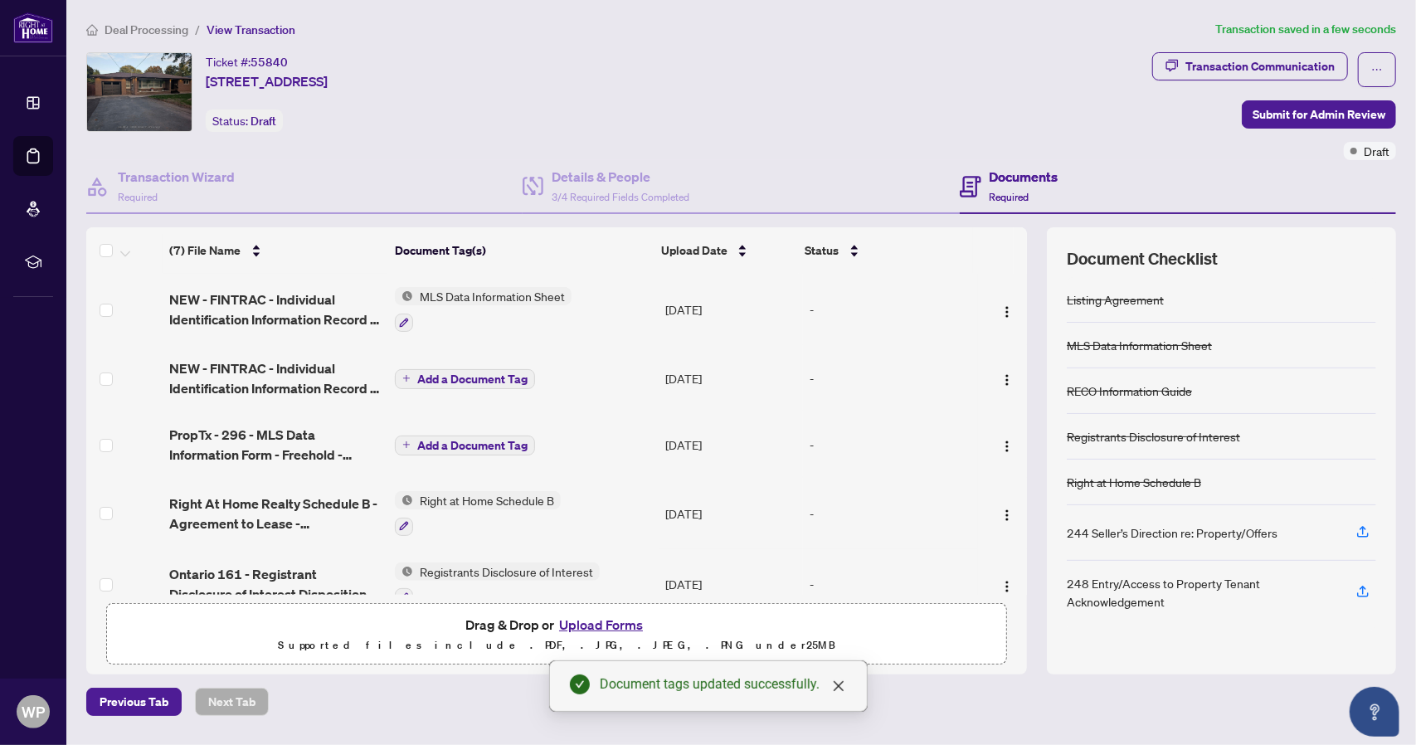
click at [408, 374] on icon "plus" at bounding box center [406, 378] width 8 height 8
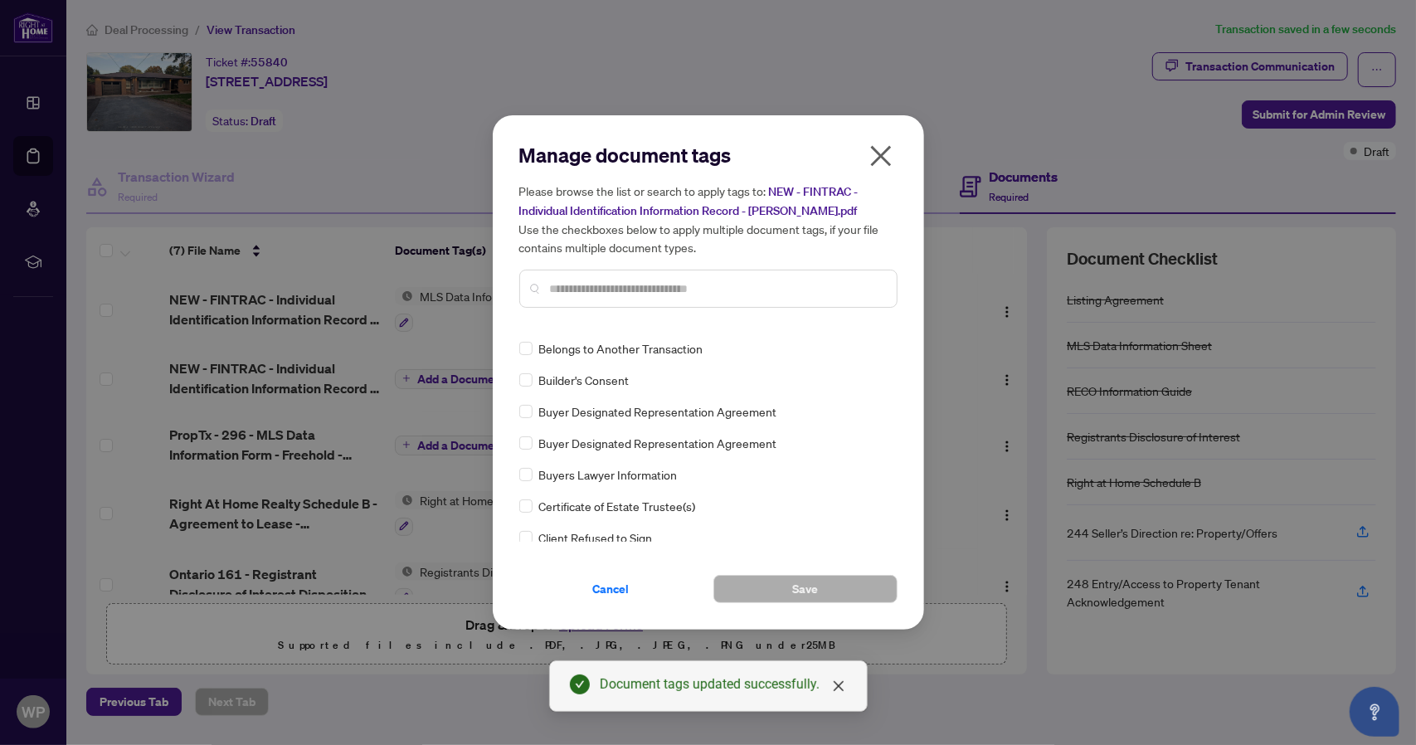
scroll to position [581, 0]
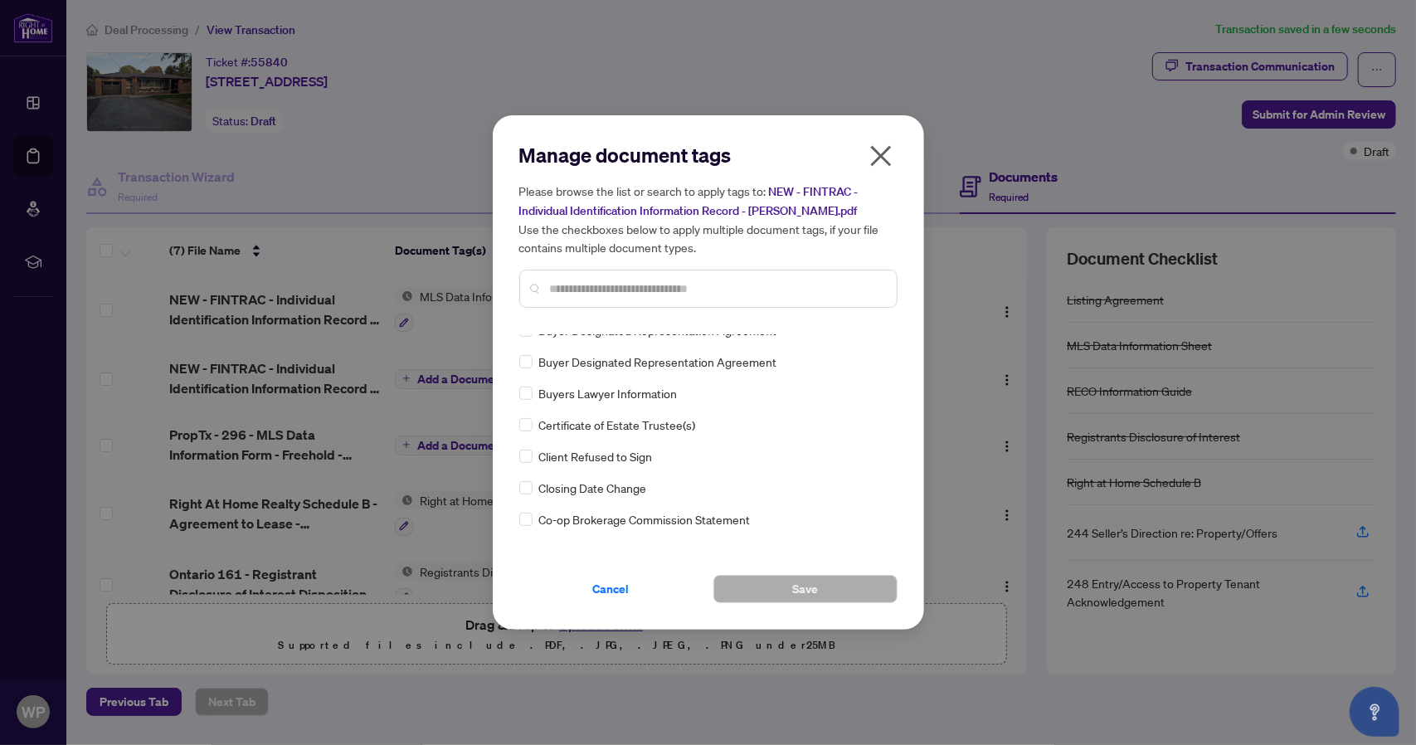
click at [633, 283] on input "text" at bounding box center [717, 289] width 334 height 18
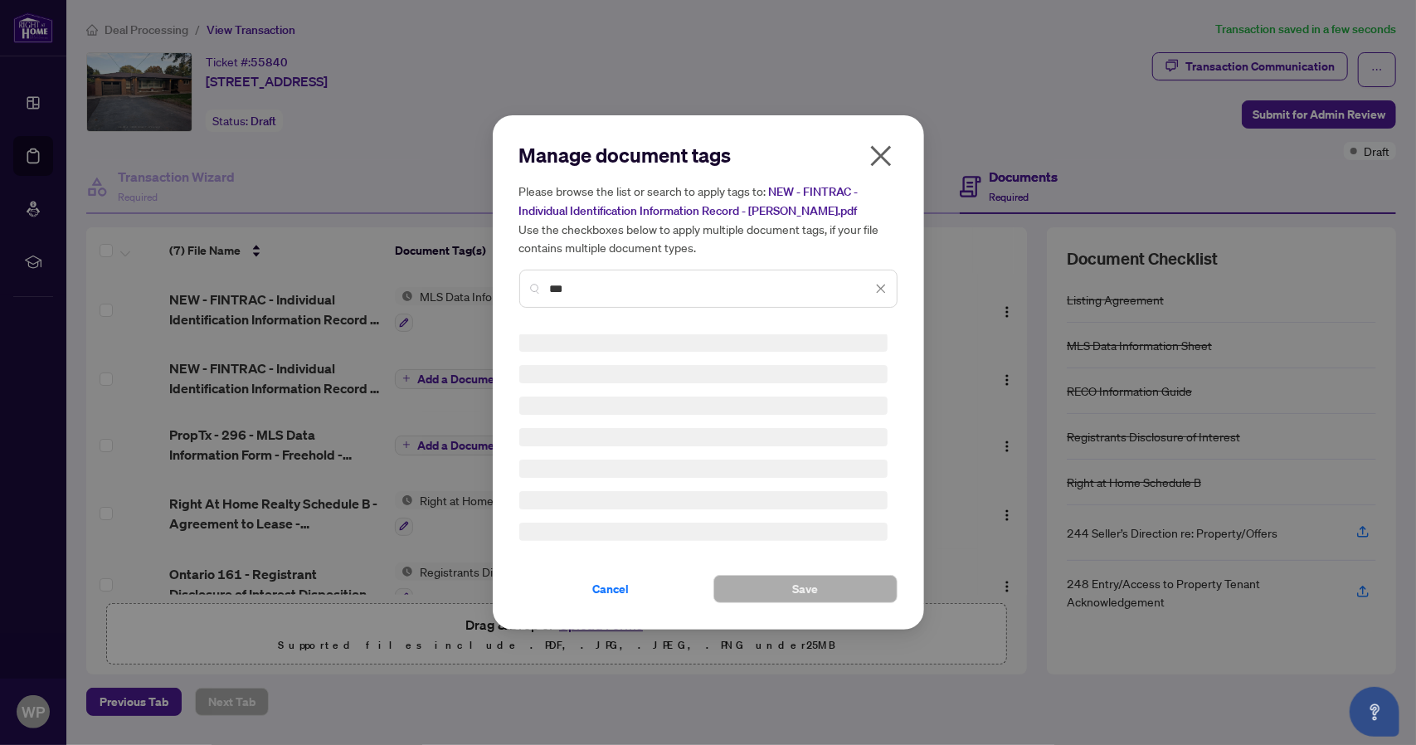
scroll to position [0, 0]
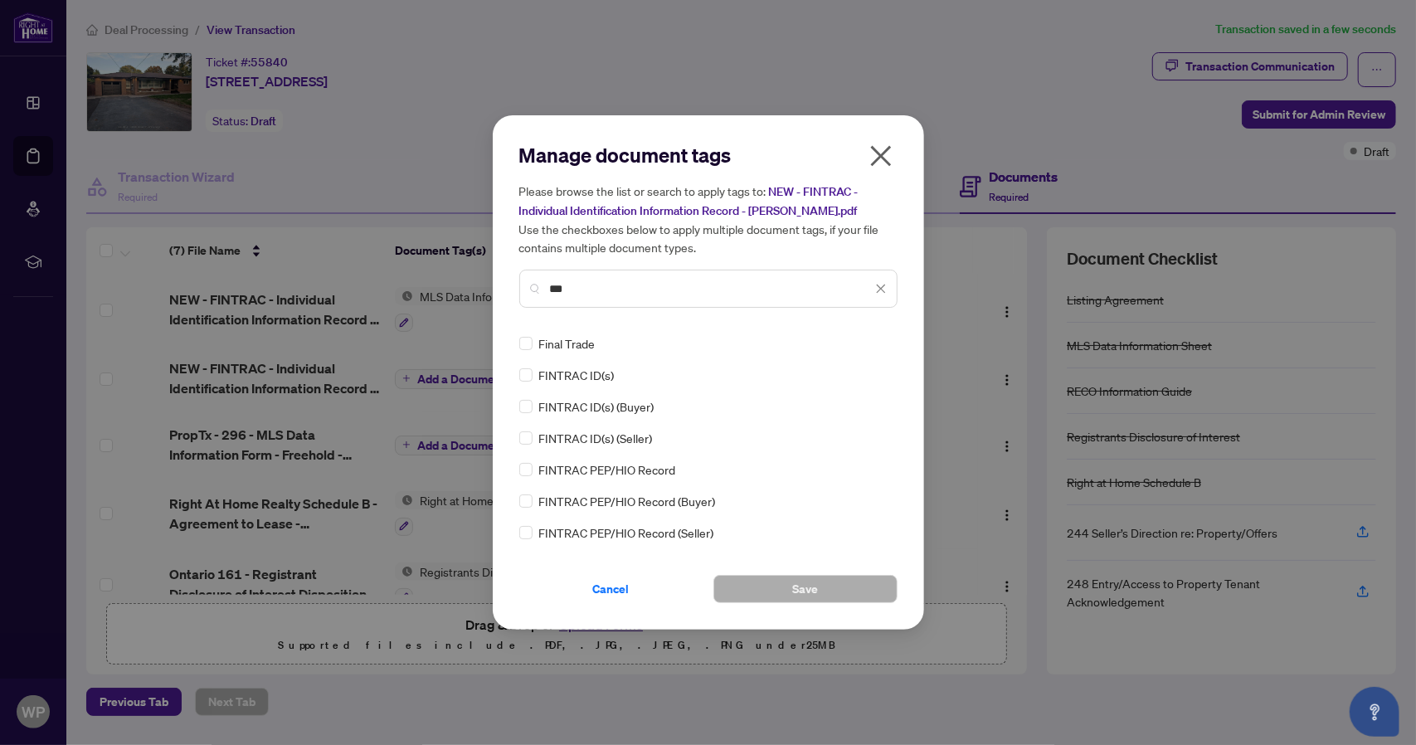
type input "***"
click at [772, 590] on button "Save" at bounding box center [806, 589] width 184 height 28
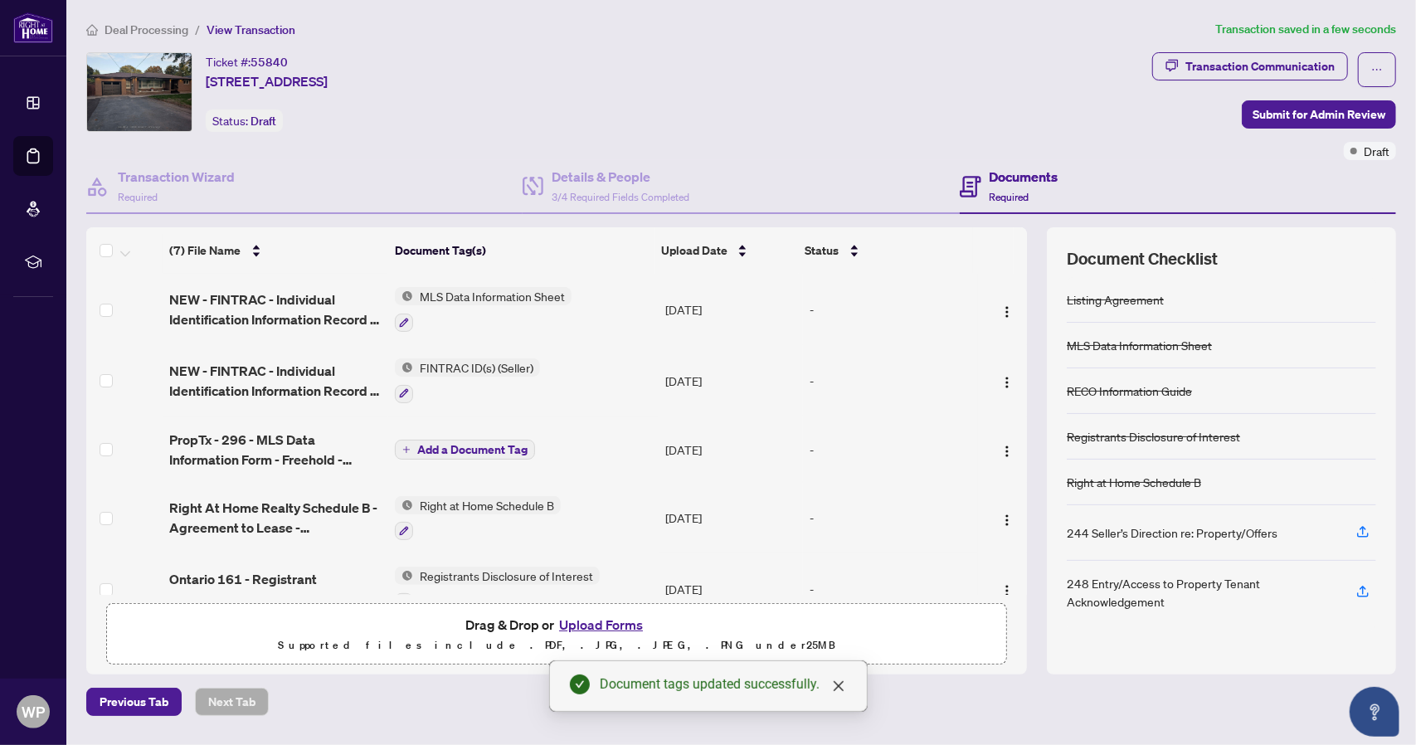
click at [419, 291] on span "MLS Data Information Sheet" at bounding box center [492, 296] width 158 height 18
click at [403, 319] on icon "button" at bounding box center [404, 322] width 9 height 9
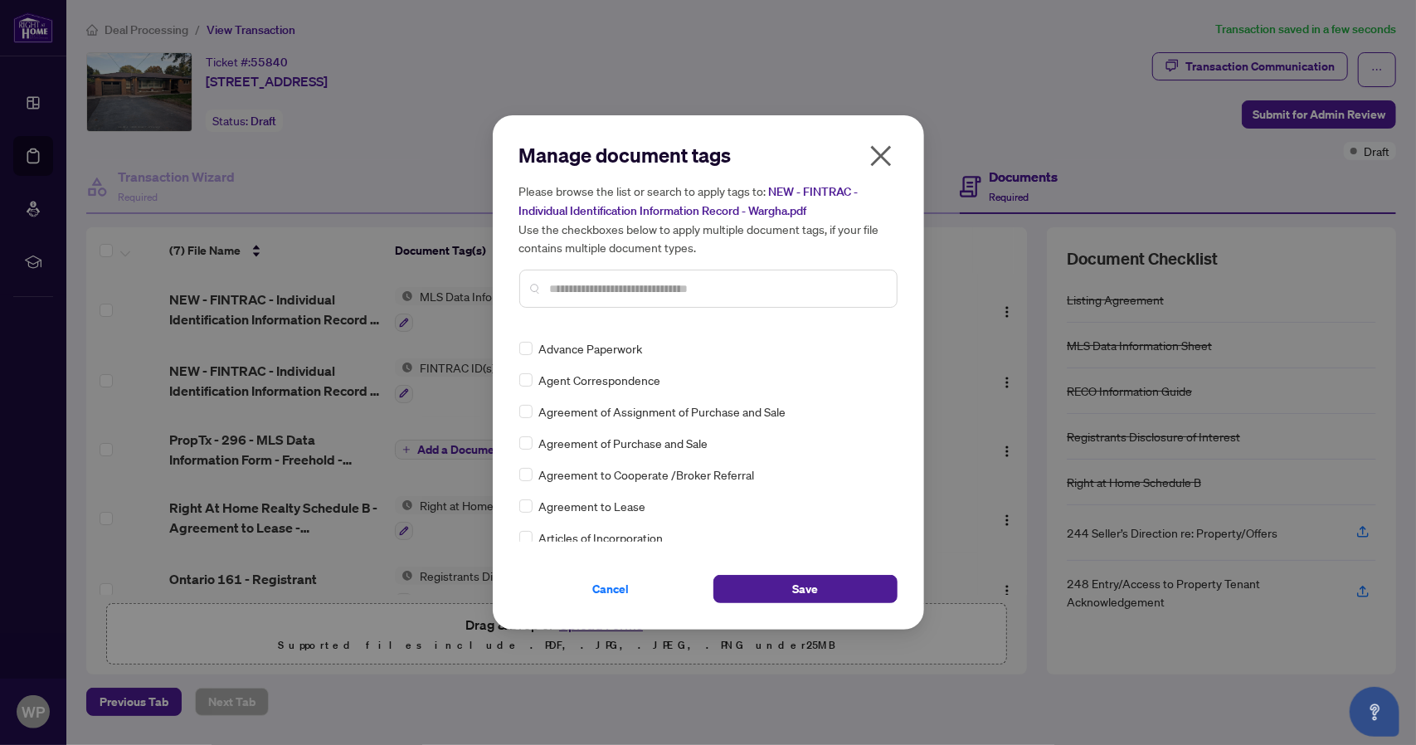
scroll to position [249, 0]
click at [666, 290] on input "text" at bounding box center [717, 289] width 334 height 18
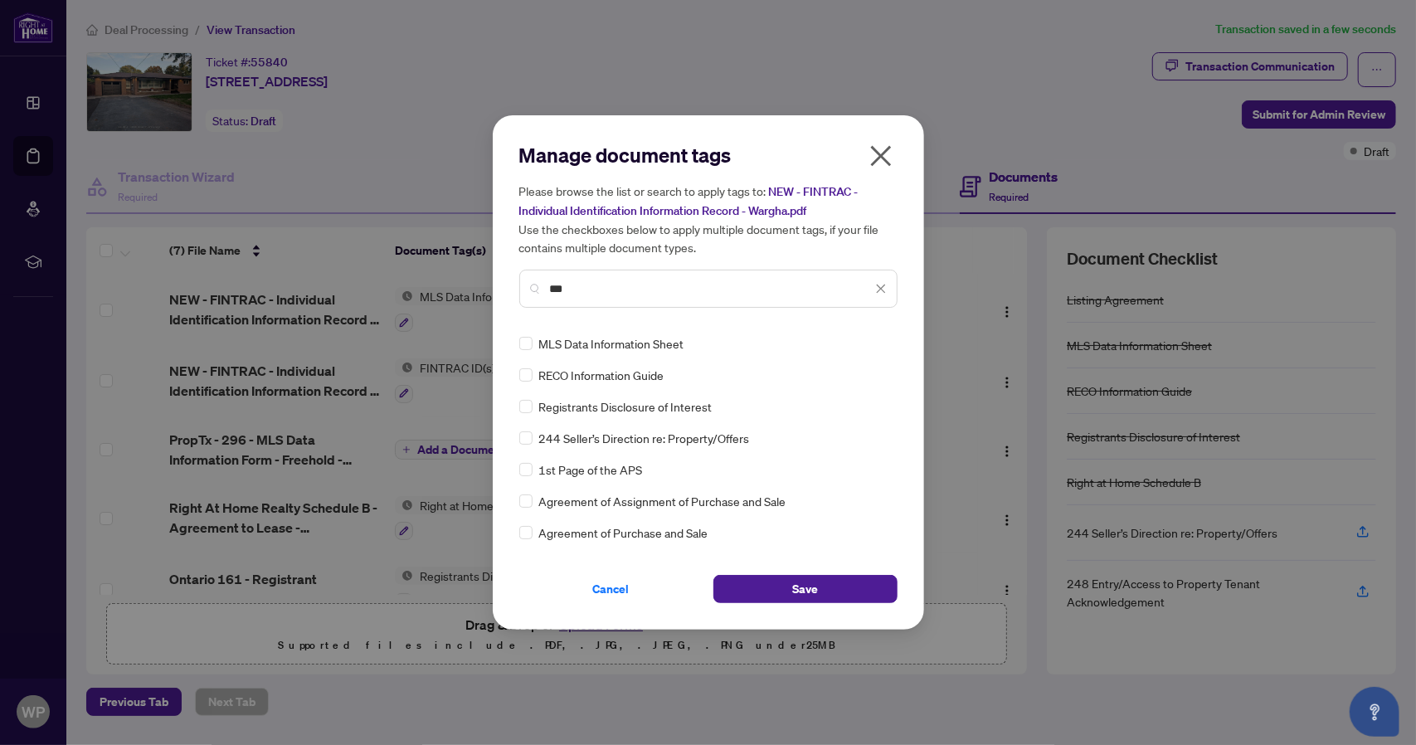
scroll to position [0, 0]
type input "***"
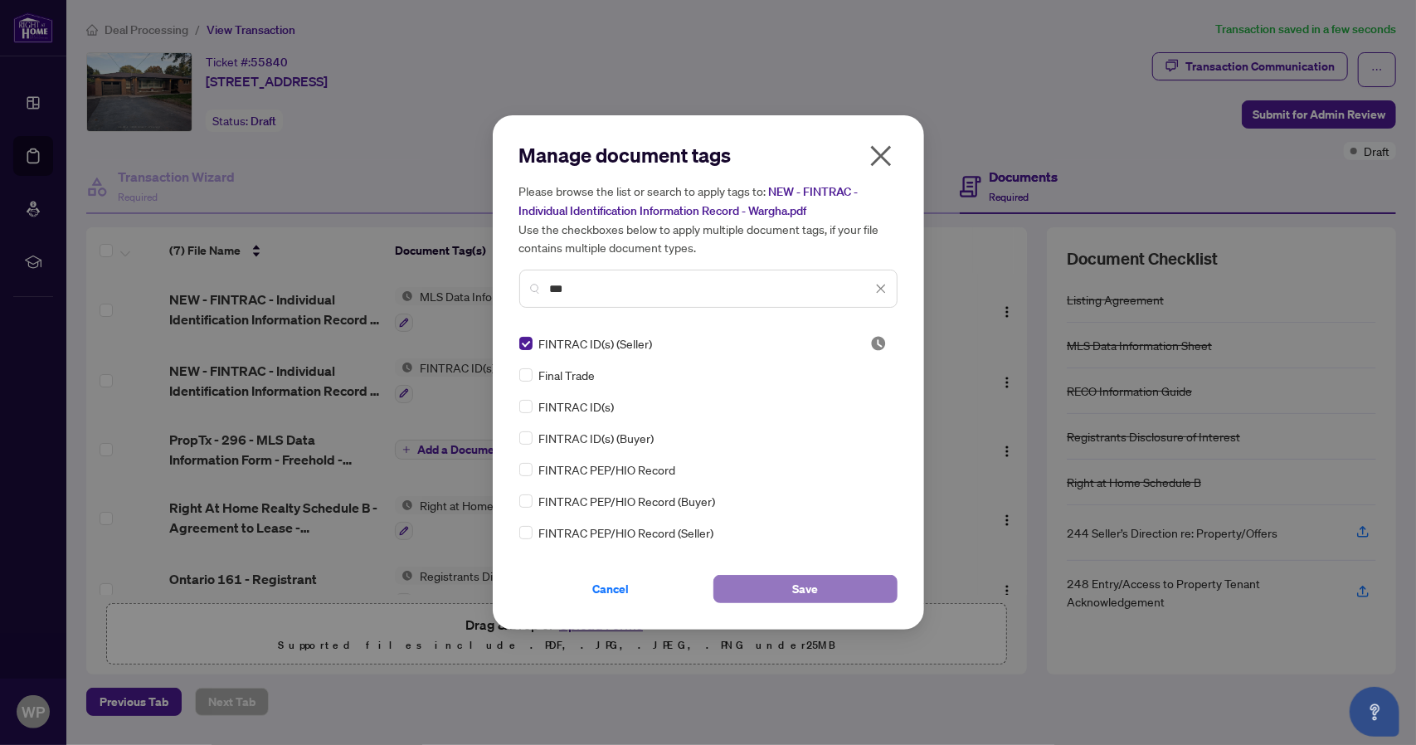
click at [774, 580] on button "Save" at bounding box center [806, 589] width 184 height 28
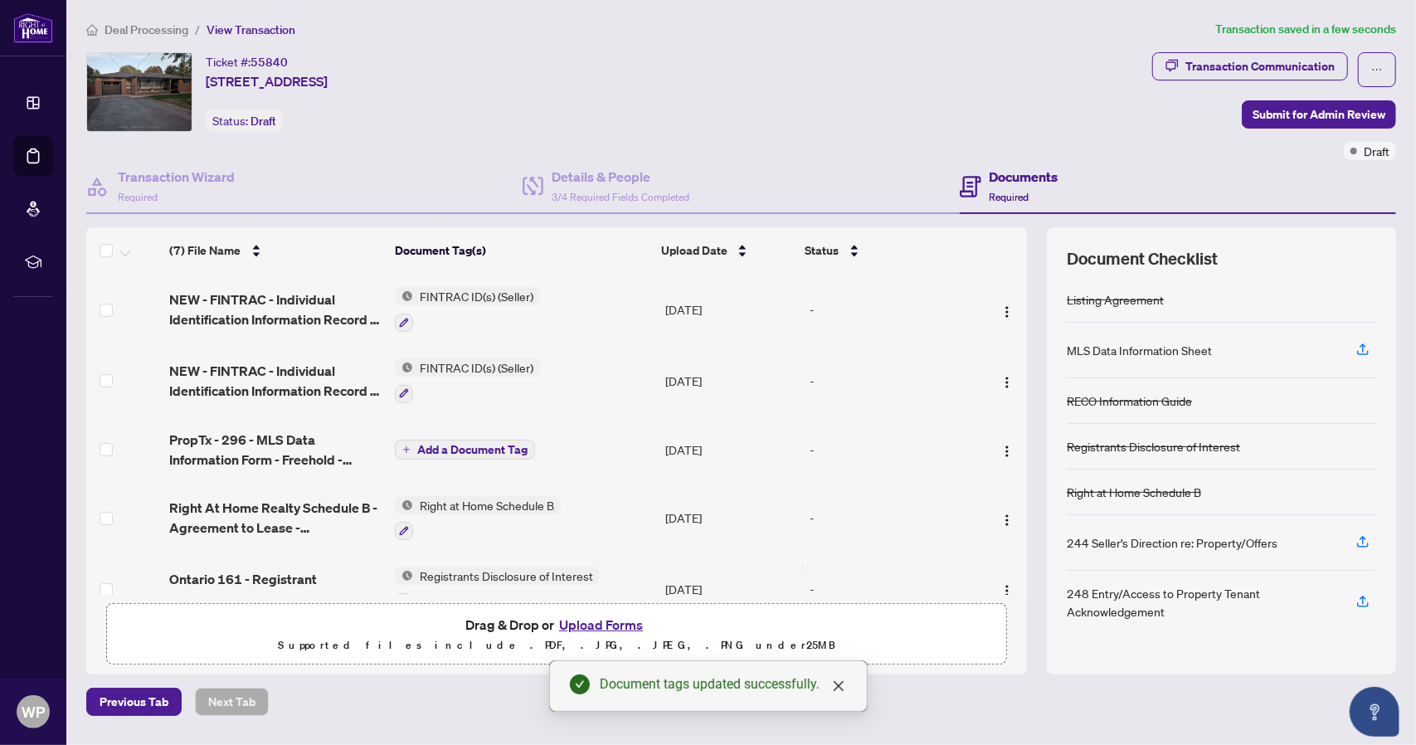
drag, startPoint x: 405, startPoint y: 444, endPoint x: 417, endPoint y: 445, distance: 12.5
click at [405, 446] on icon "plus" at bounding box center [406, 450] width 8 height 8
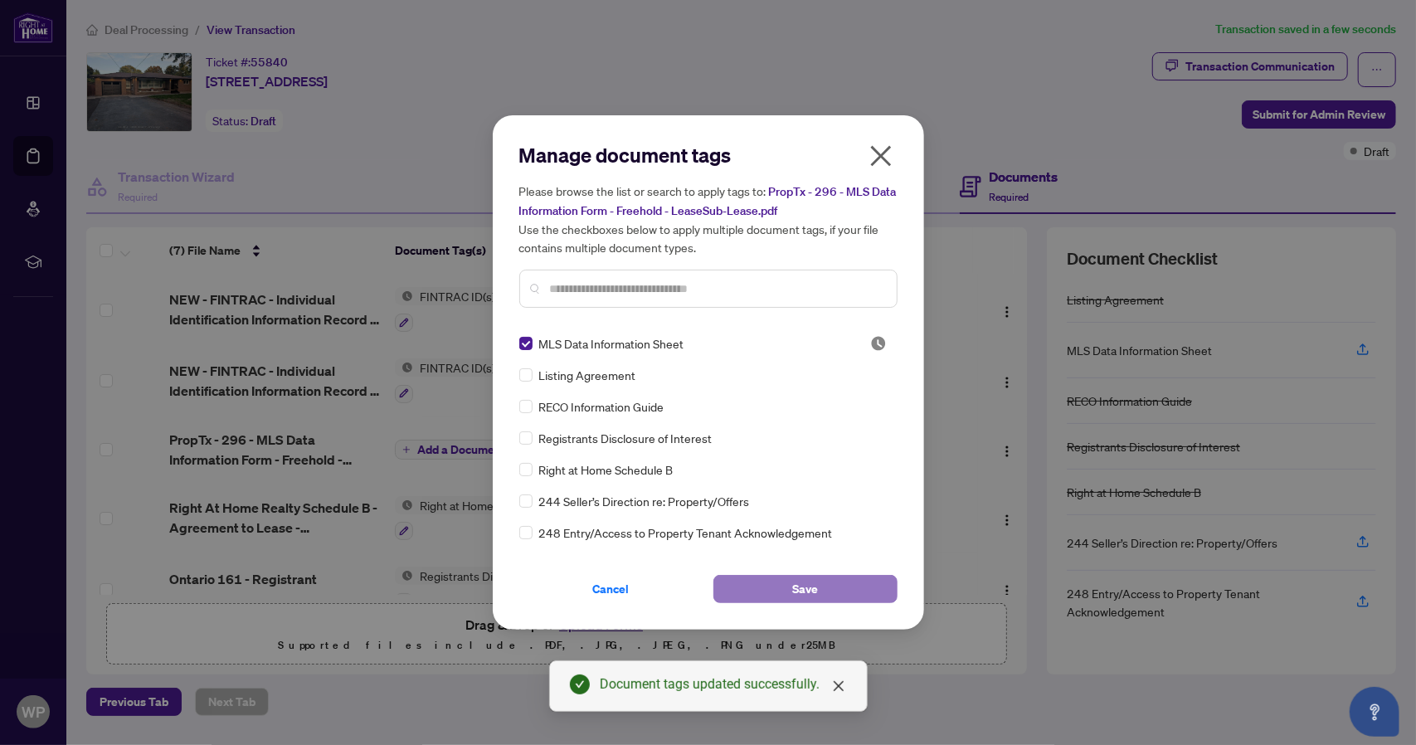
click at [786, 587] on button "Save" at bounding box center [806, 589] width 184 height 28
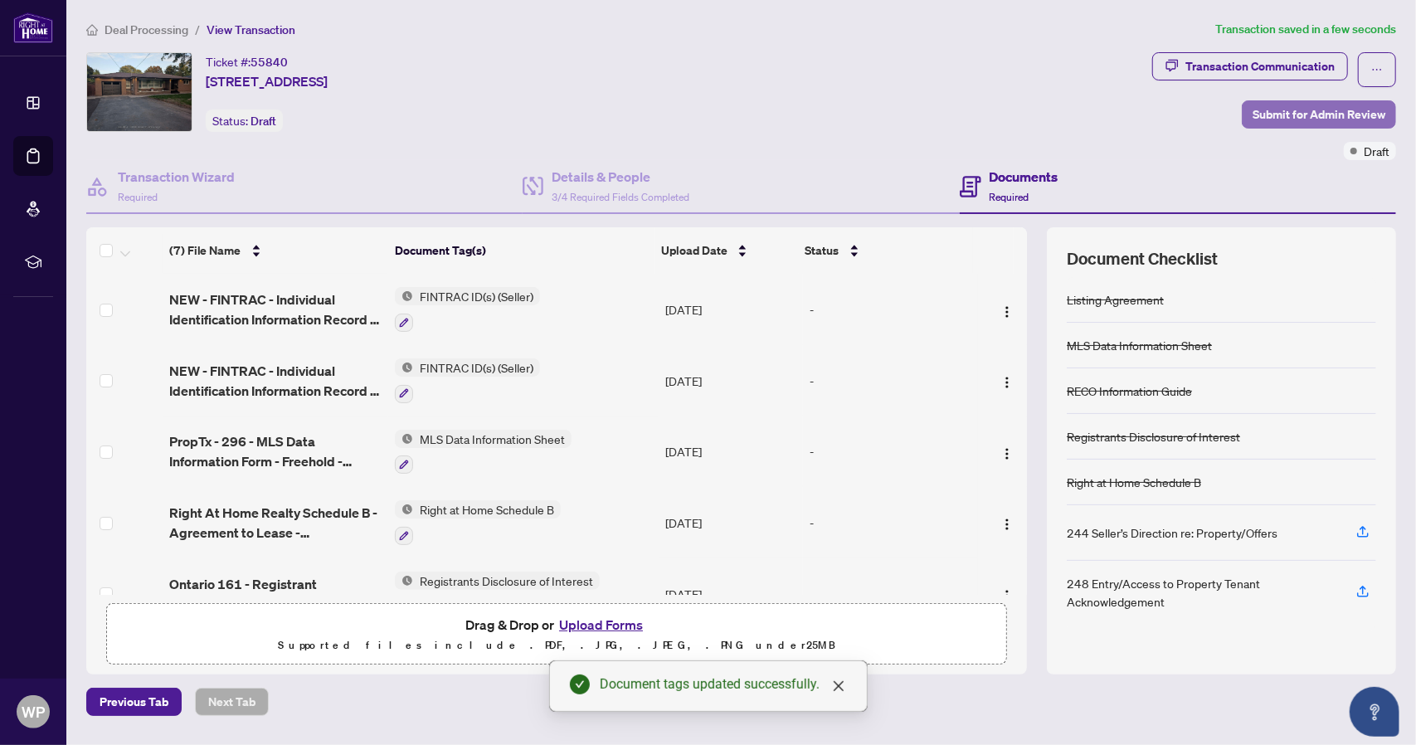
click at [1313, 115] on span "Submit for Admin Review" at bounding box center [1319, 114] width 133 height 27
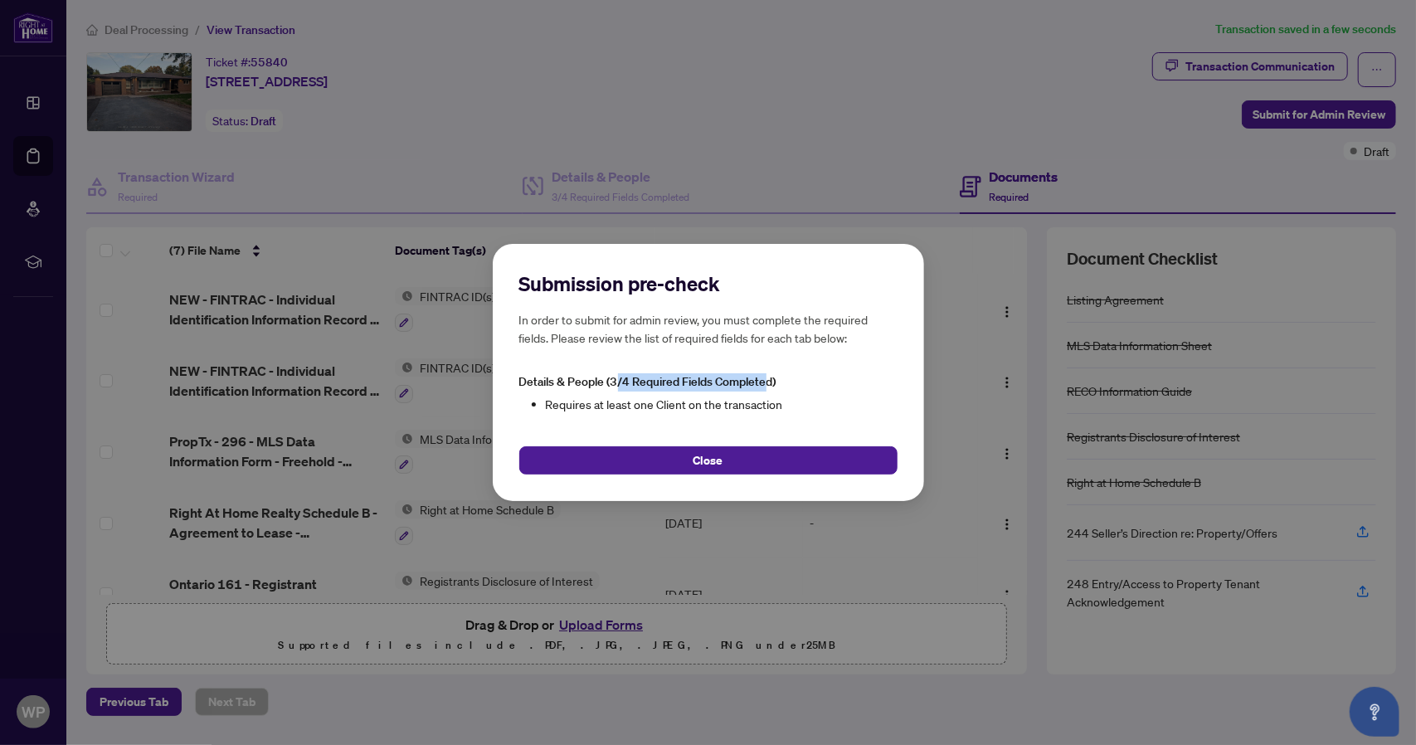
drag, startPoint x: 616, startPoint y: 382, endPoint x: 765, endPoint y: 383, distance: 149.4
click at [765, 383] on span "Details & People (3/4 Required Fields Completed)" at bounding box center [647, 381] width 257 height 15
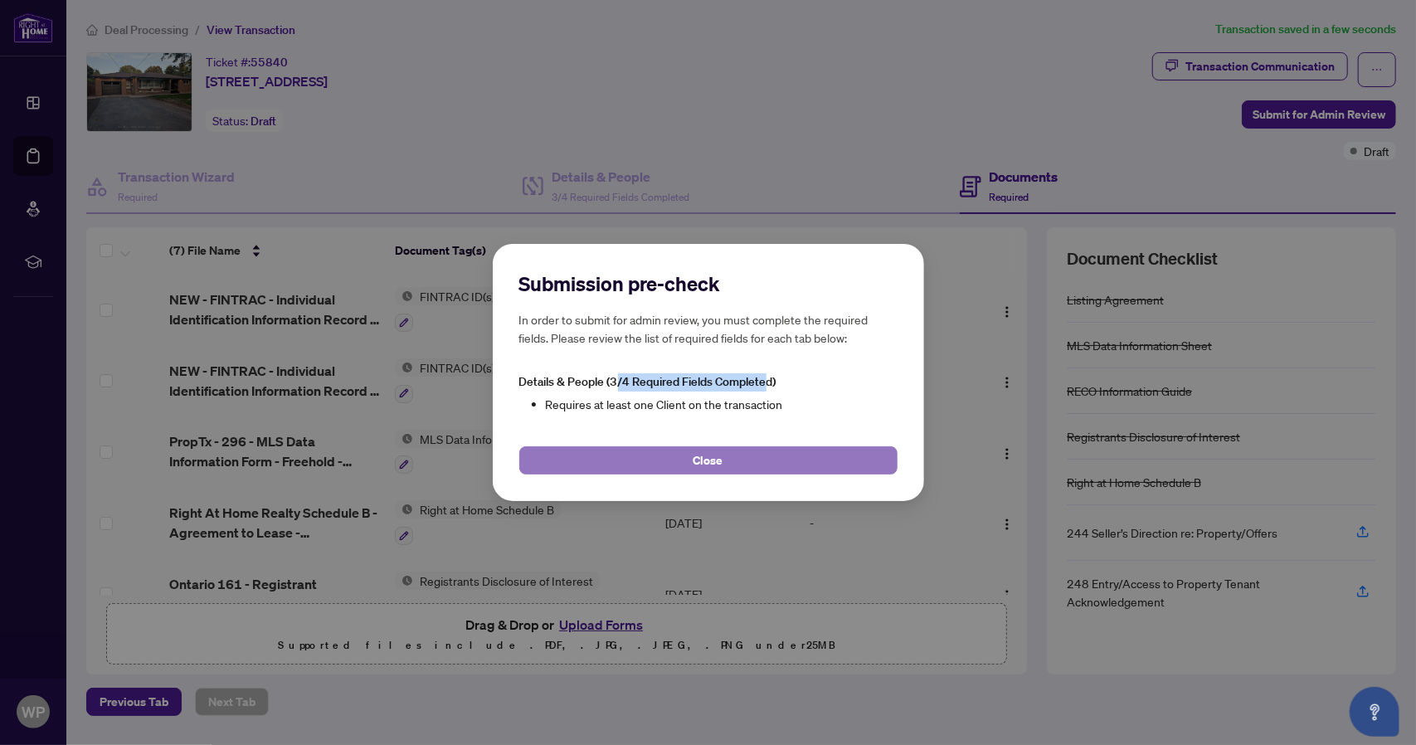
click at [699, 466] on span "Close" at bounding box center [709, 460] width 30 height 27
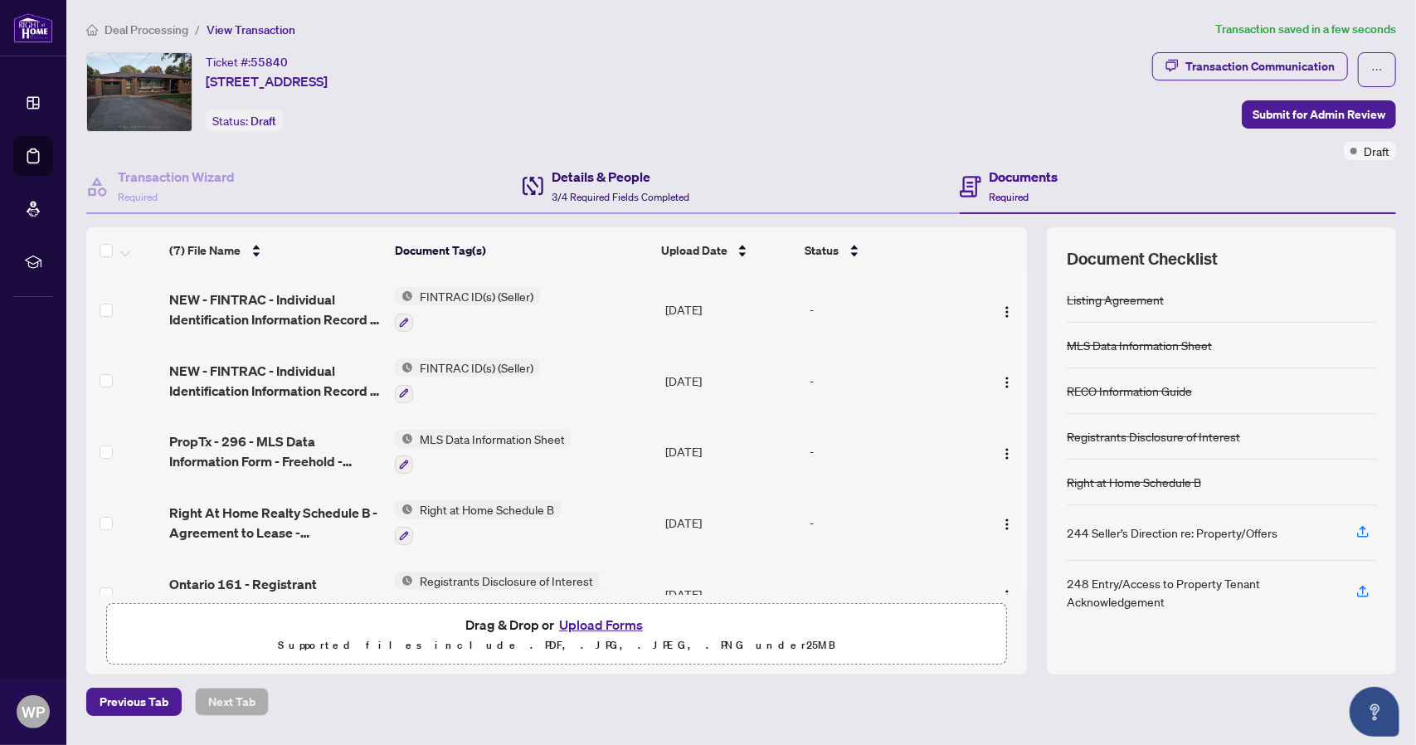
click at [604, 178] on h4 "Details & People" at bounding box center [621, 177] width 138 height 20
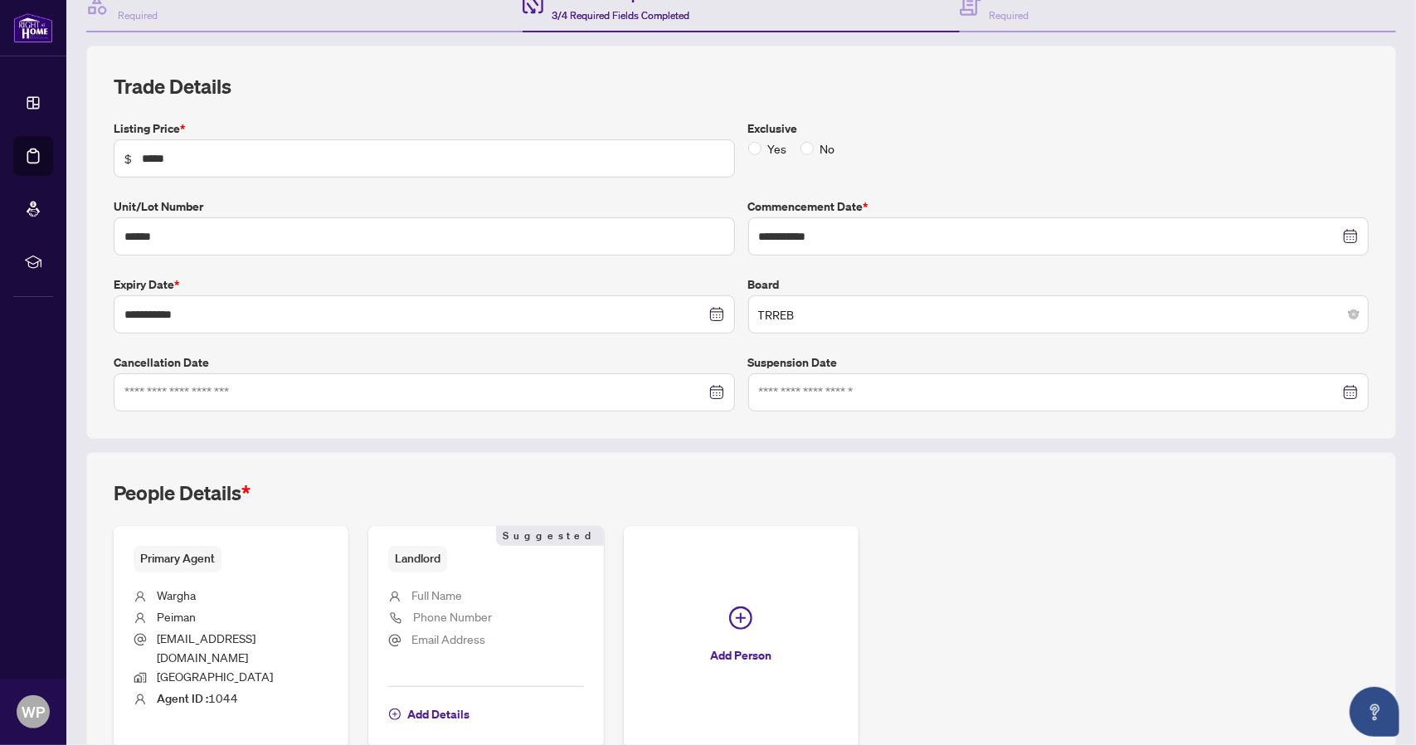
scroll to position [251, 0]
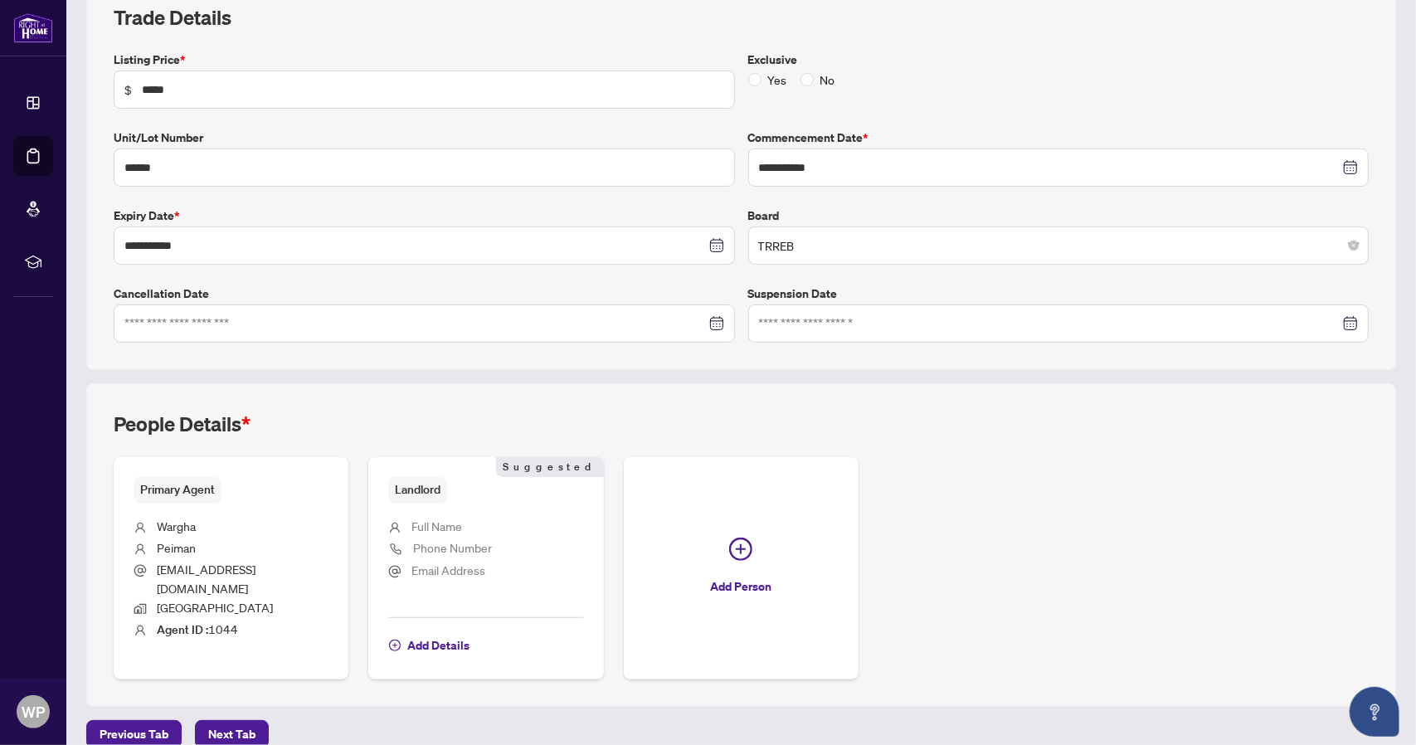
click at [183, 485] on span "Primary Agent" at bounding box center [178, 490] width 88 height 26
click at [426, 480] on span "Landlord" at bounding box center [417, 490] width 59 height 26
click at [432, 523] on span "Full Name" at bounding box center [437, 526] width 51 height 15
click at [398, 631] on button "Add Details" at bounding box center [429, 645] width 82 height 28
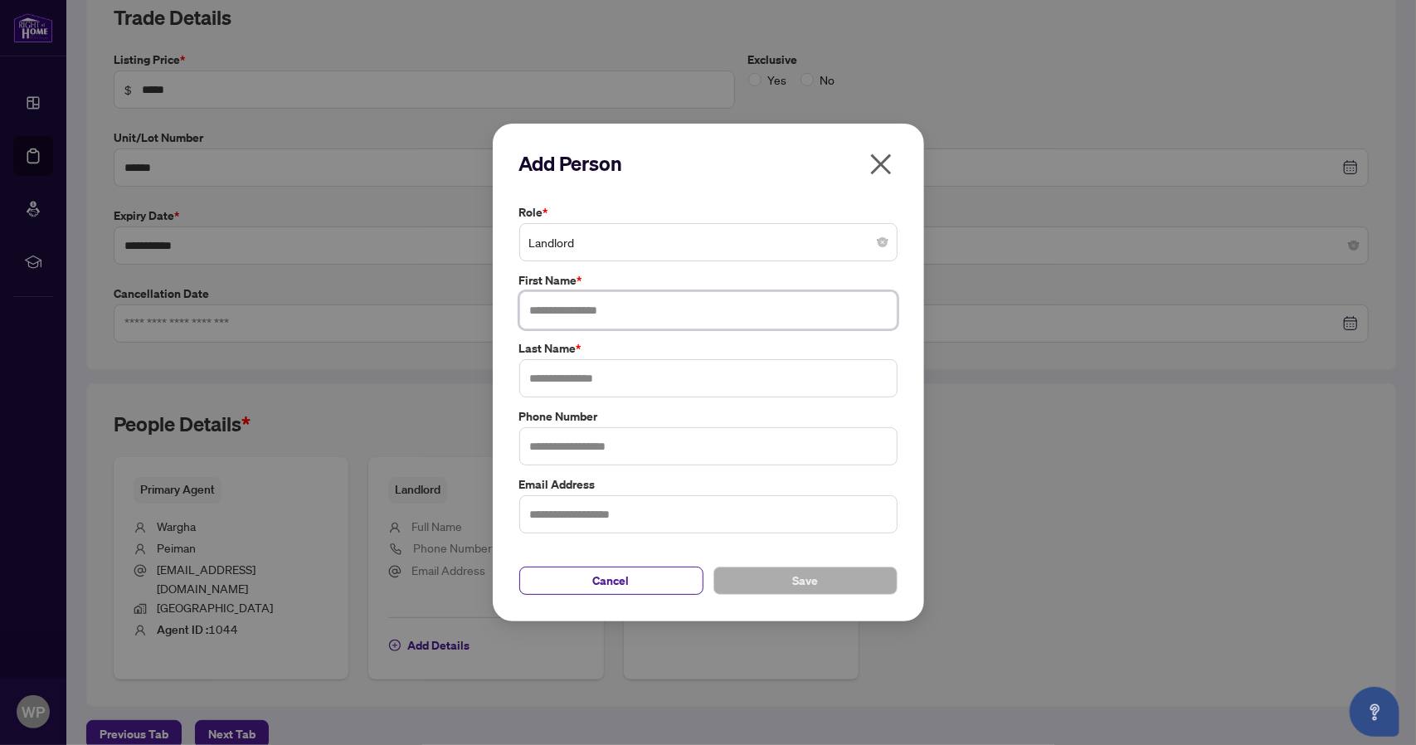
click at [641, 312] on input "text" at bounding box center [708, 310] width 378 height 38
type input "*****"
type input "*********"
click at [777, 581] on button "Save" at bounding box center [806, 581] width 184 height 28
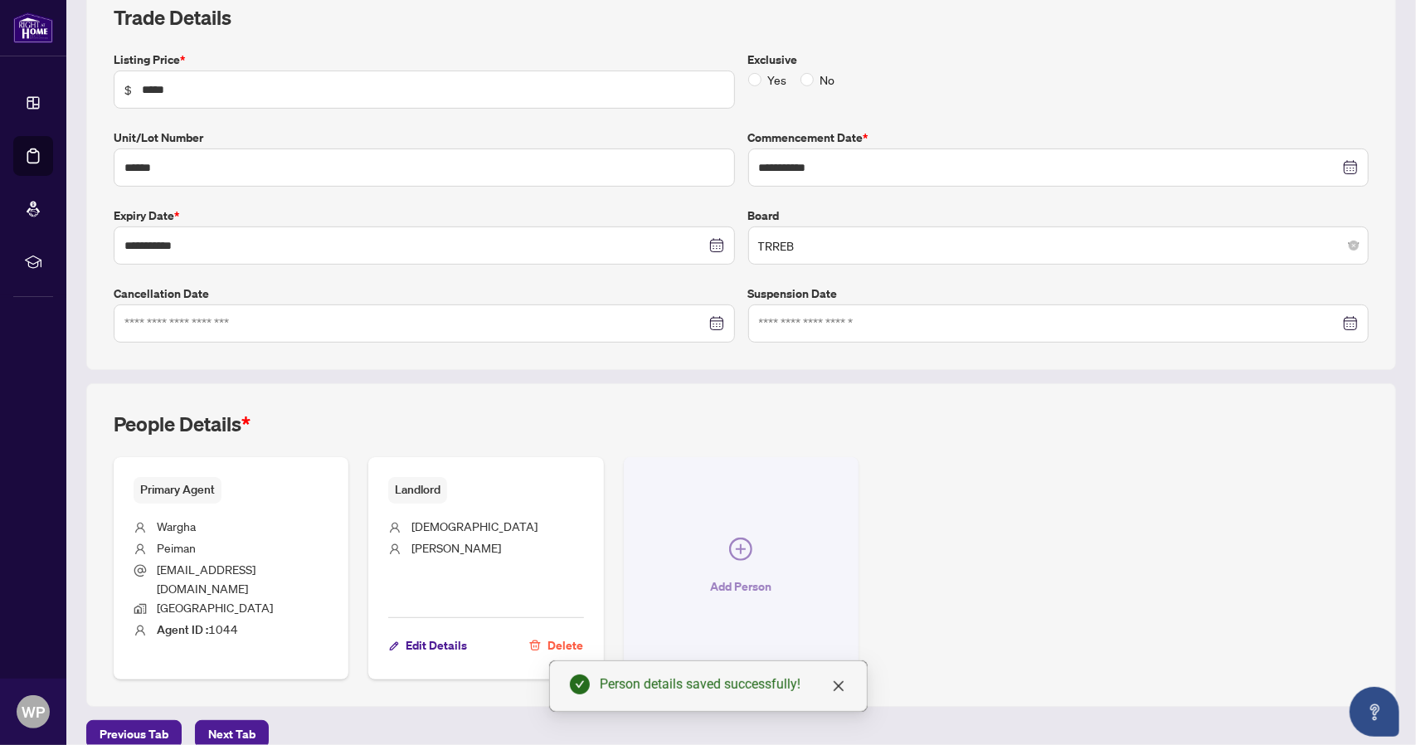
click at [729, 538] on icon "plus-circle" at bounding box center [740, 549] width 23 height 23
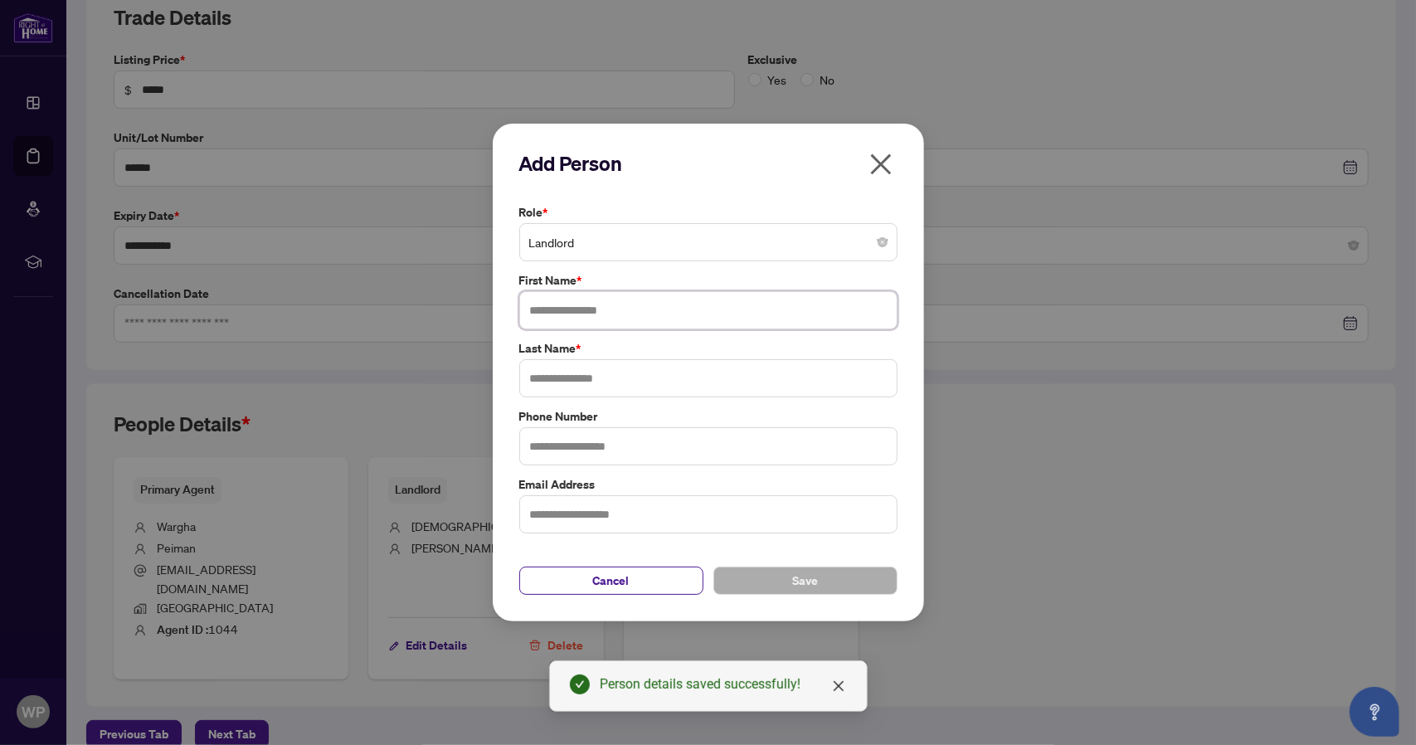
click at [606, 320] on input "text" at bounding box center [708, 310] width 378 height 38
type input "******"
click at [760, 587] on button "Save" at bounding box center [806, 581] width 184 height 28
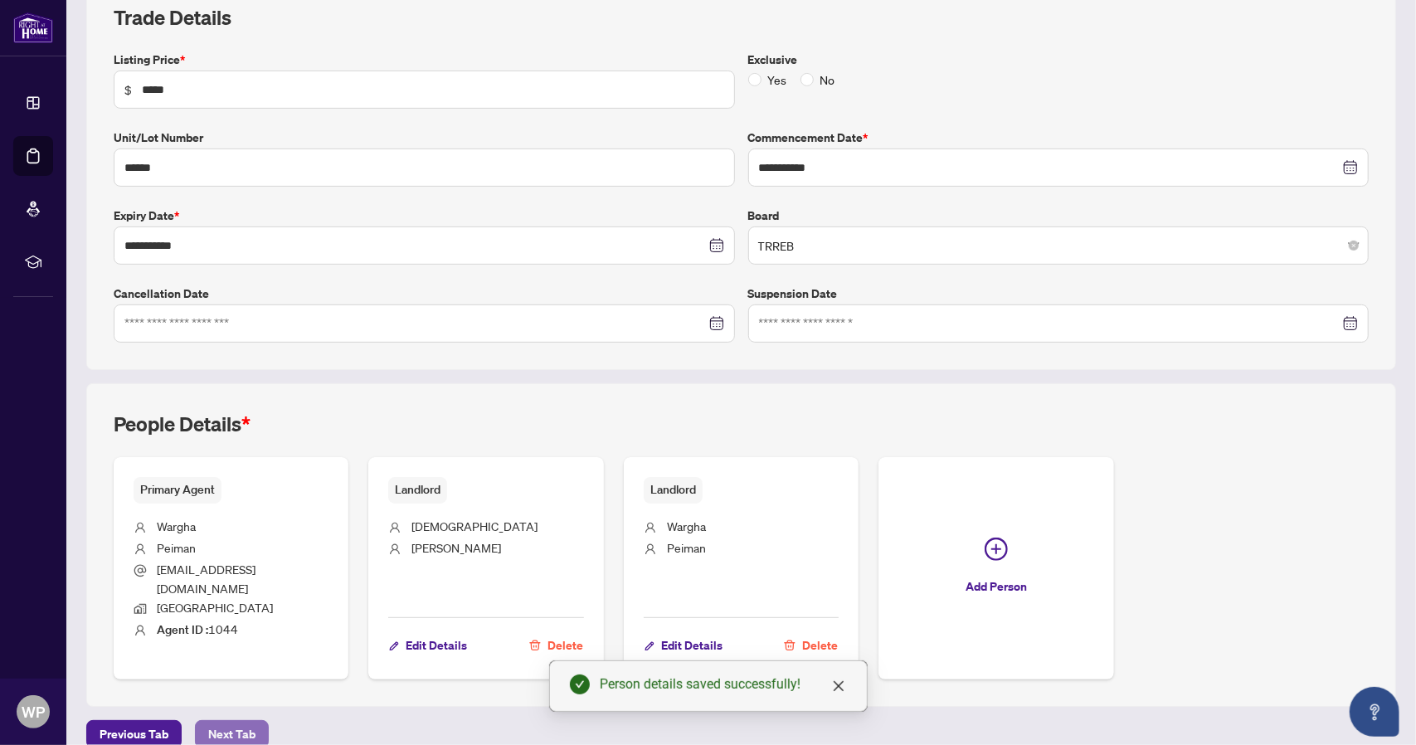
click at [224, 721] on span "Next Tab" at bounding box center [231, 734] width 47 height 27
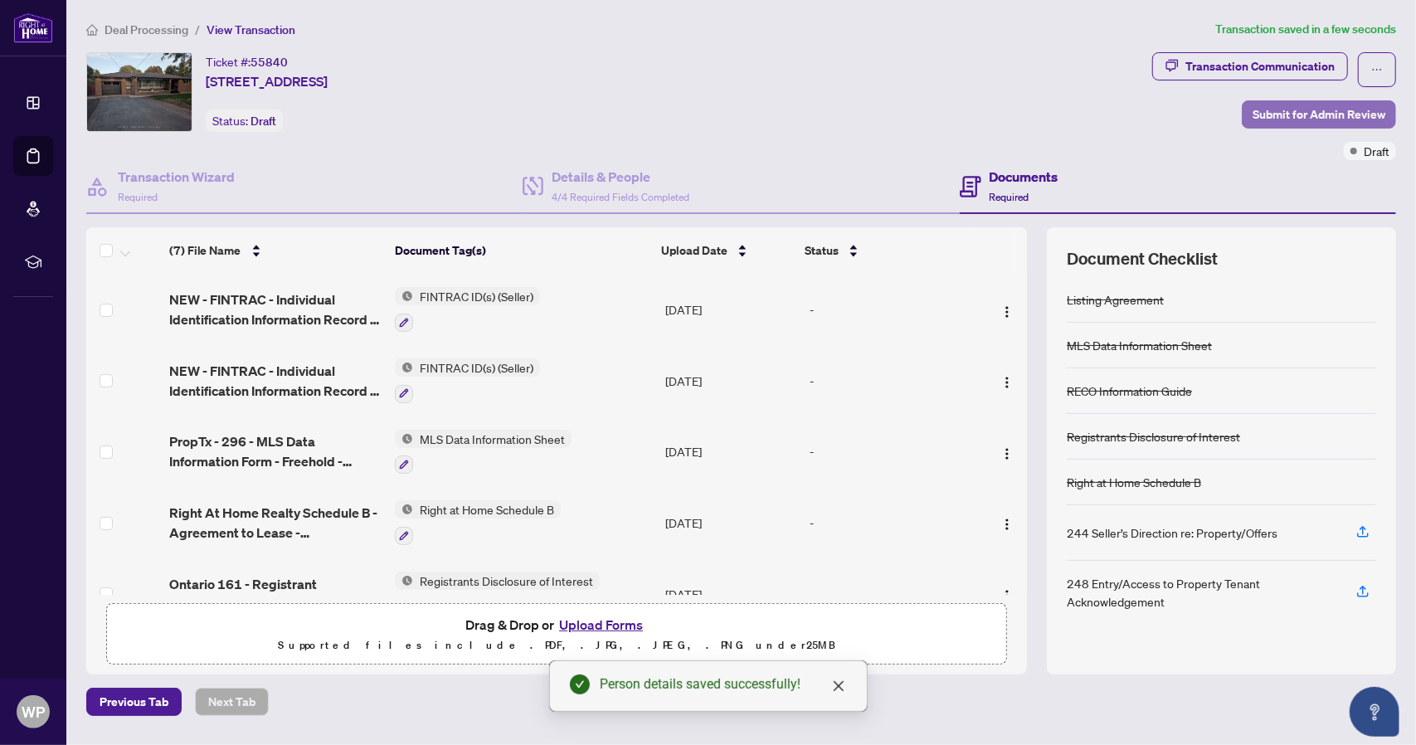
click at [1271, 113] on span "Submit for Admin Review" at bounding box center [1319, 114] width 133 height 27
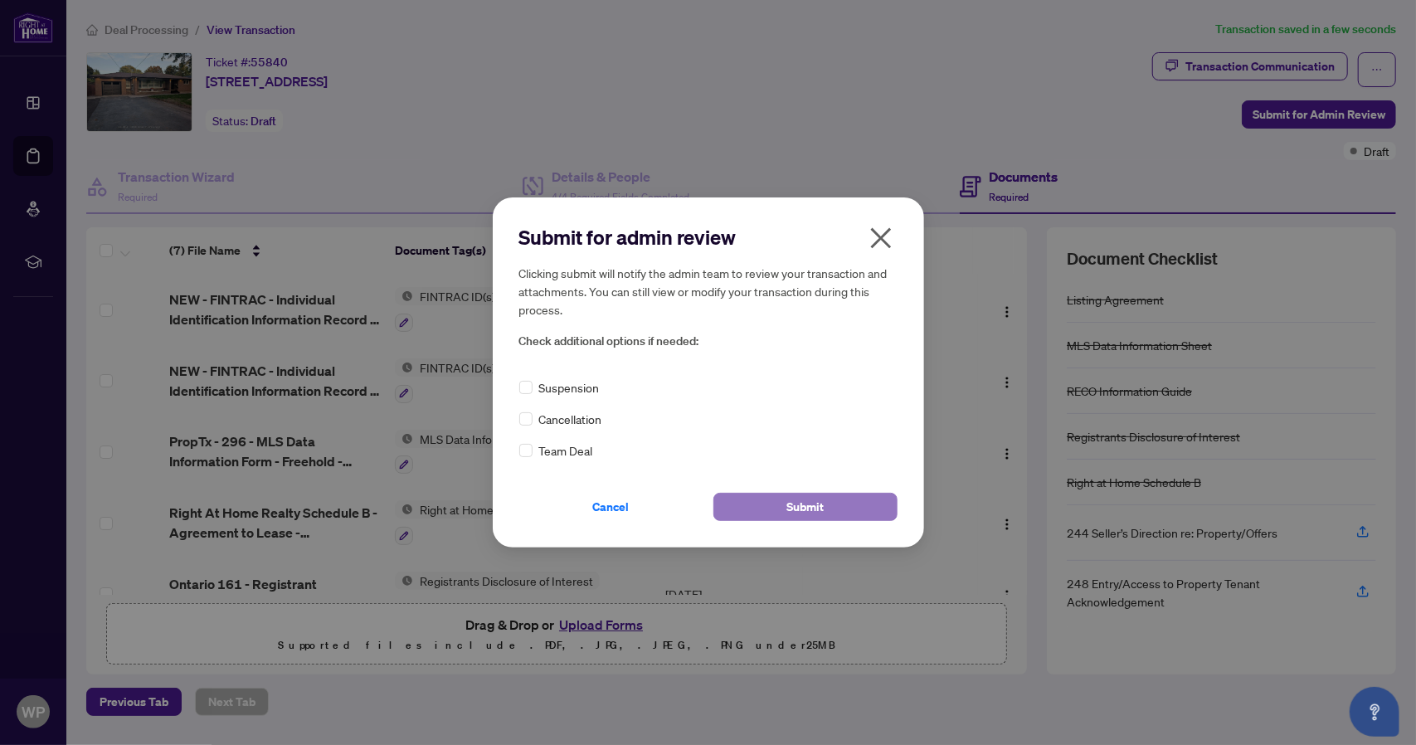
click at [770, 509] on button "Submit" at bounding box center [806, 507] width 184 height 28
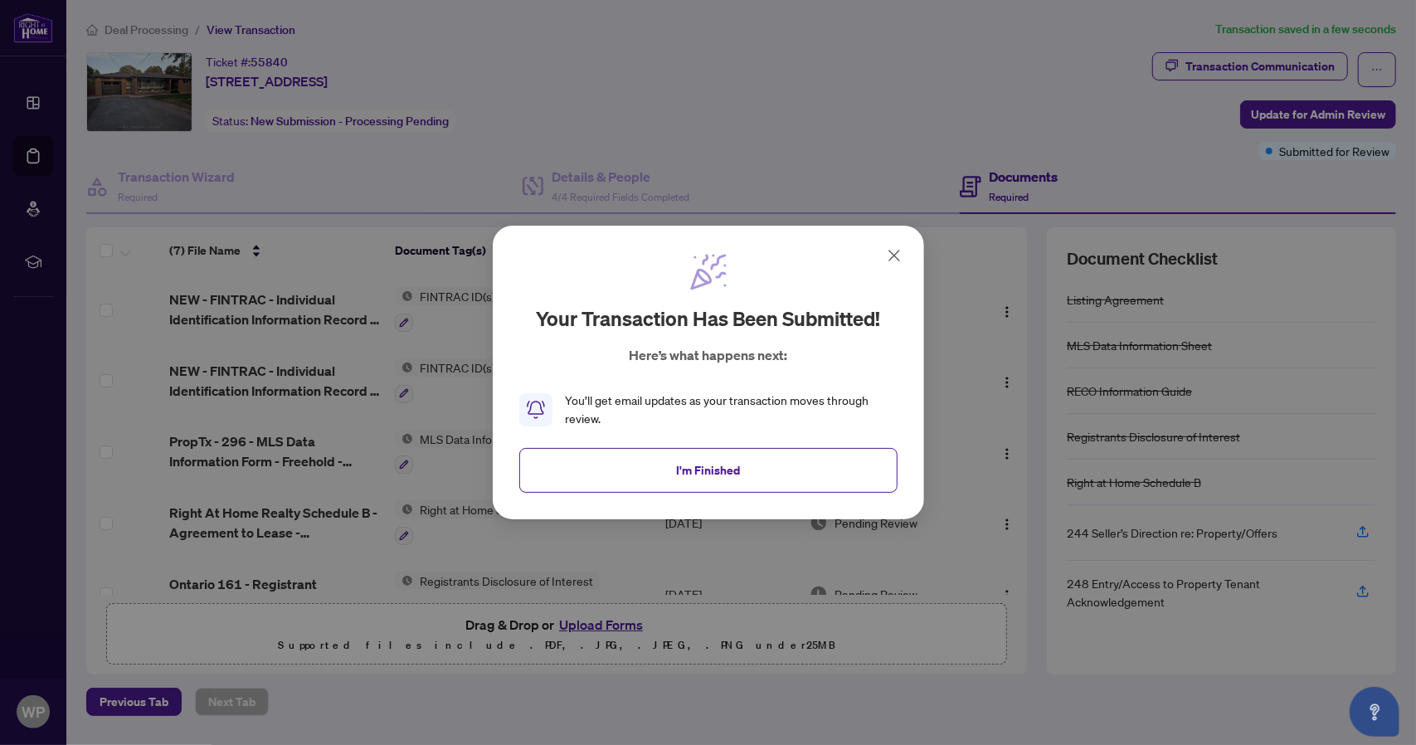
click at [890, 255] on icon at bounding box center [894, 256] width 20 height 20
